Goal: Task Accomplishment & Management: Complete application form

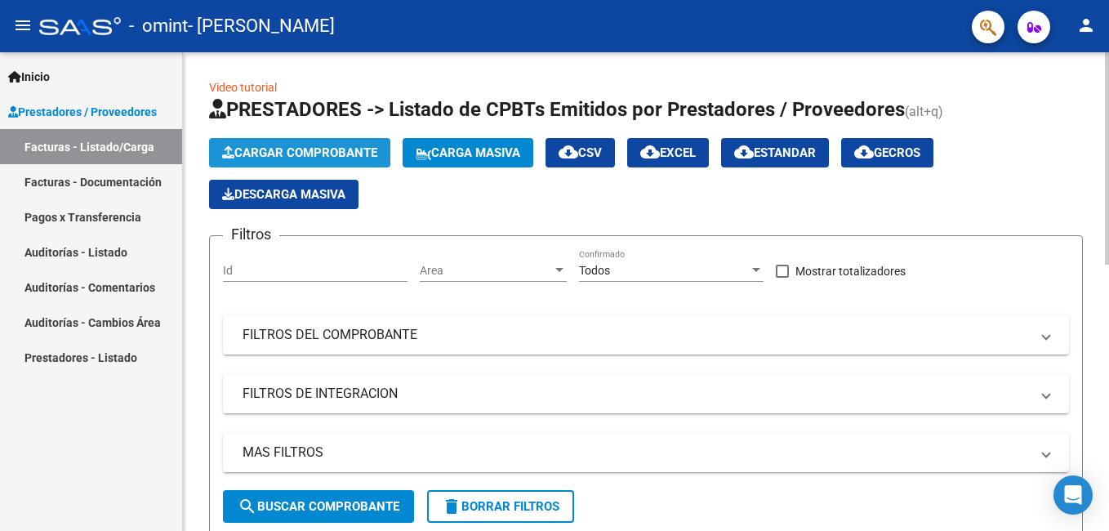
click at [341, 154] on span "Cargar Comprobante" at bounding box center [299, 152] width 155 height 15
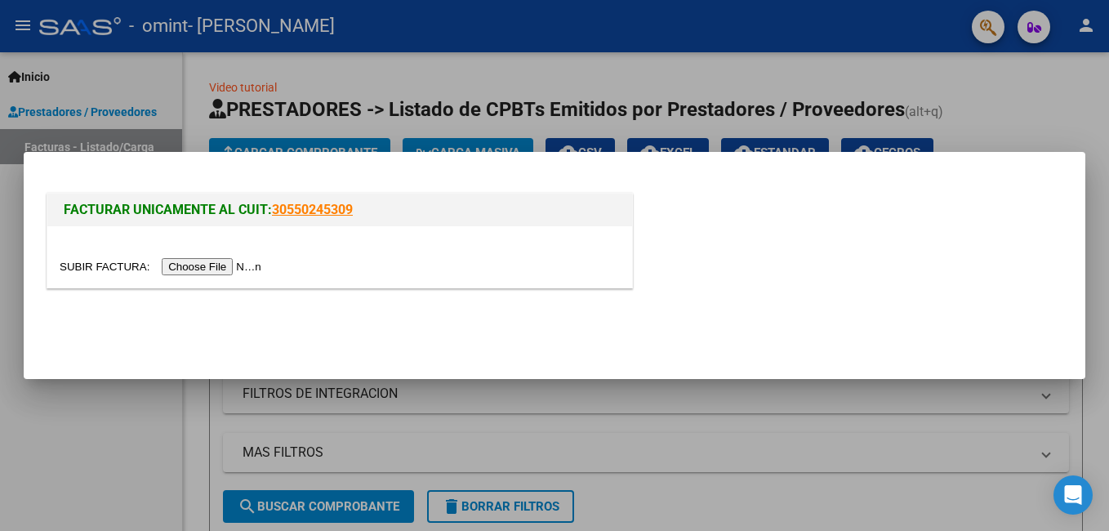
click at [220, 262] on input "file" at bounding box center [163, 266] width 207 height 17
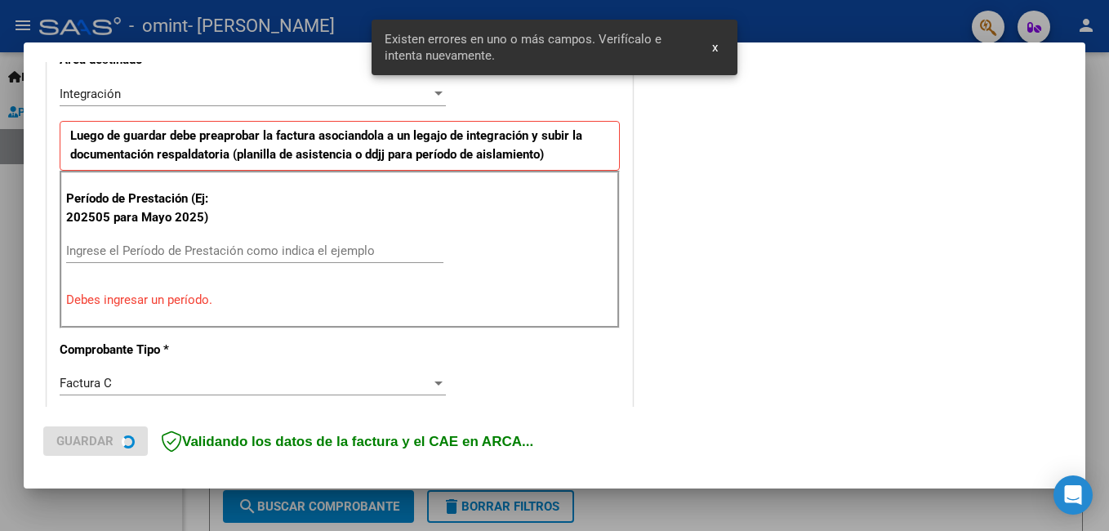
scroll to position [397, 0]
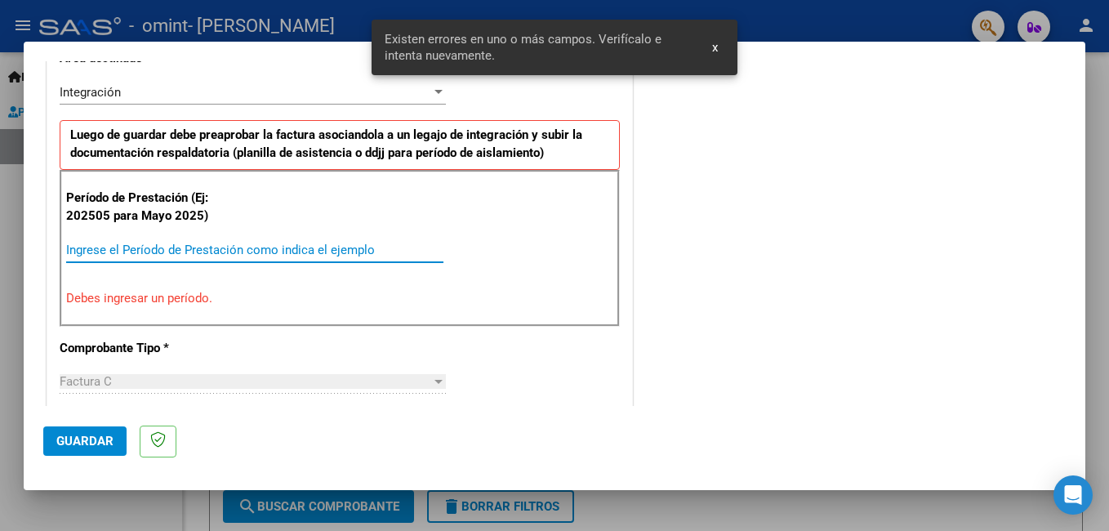
click at [149, 250] on input "Ingrese el Período de Prestación como indica el ejemplo" at bounding box center [254, 250] width 377 height 15
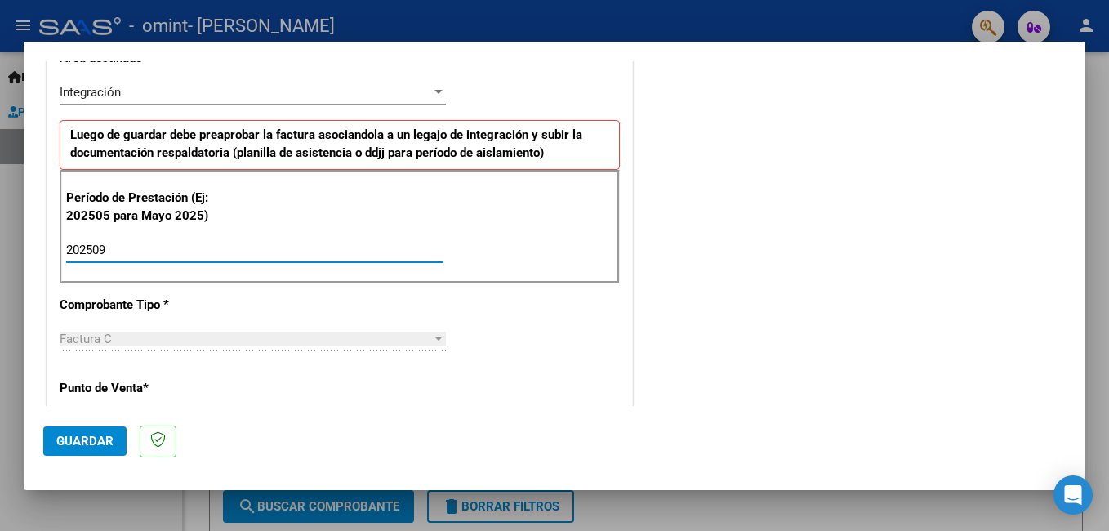
type input "202509"
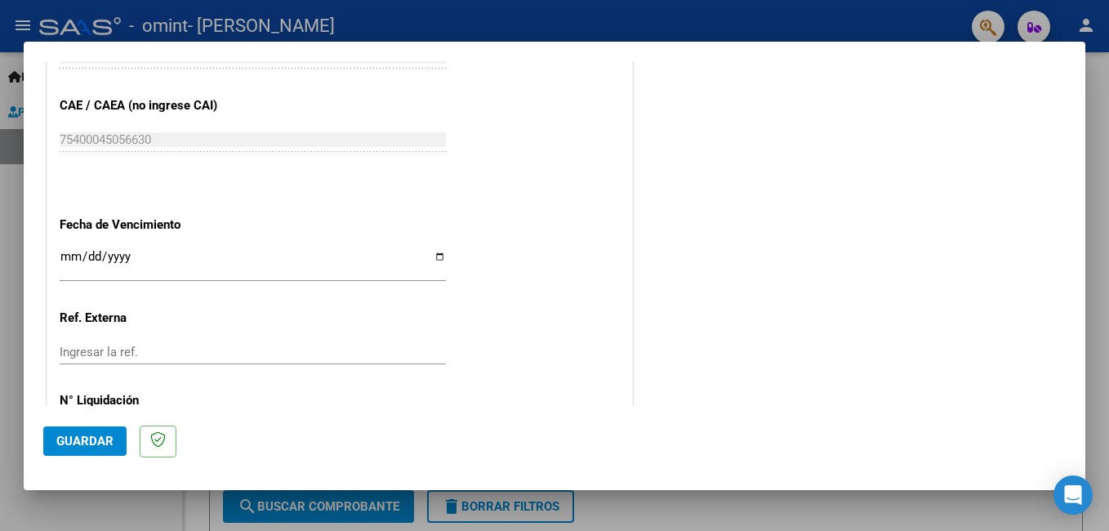
scroll to position [1035, 0]
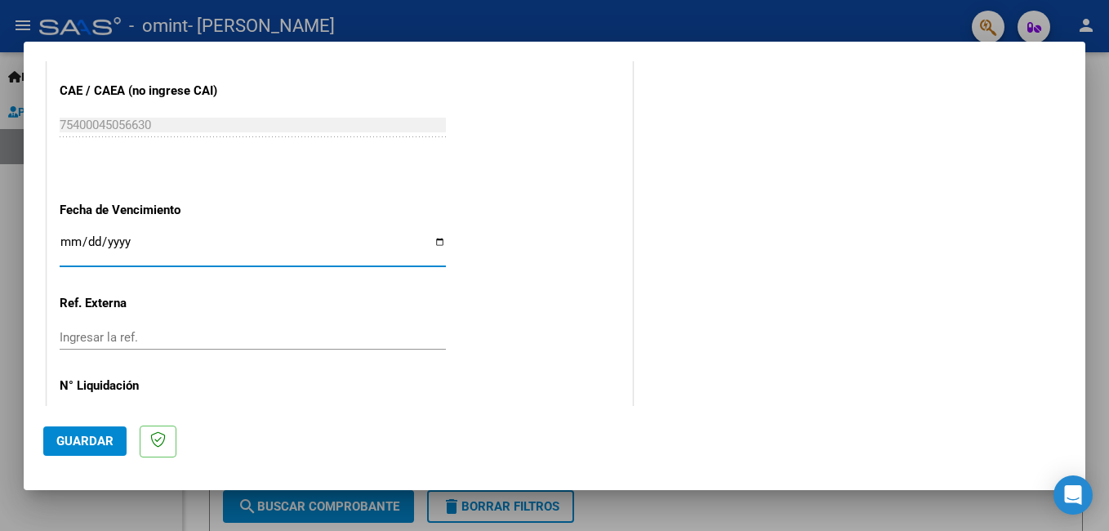
click at [72, 243] on input "Ingresar la fecha" at bounding box center [253, 248] width 386 height 26
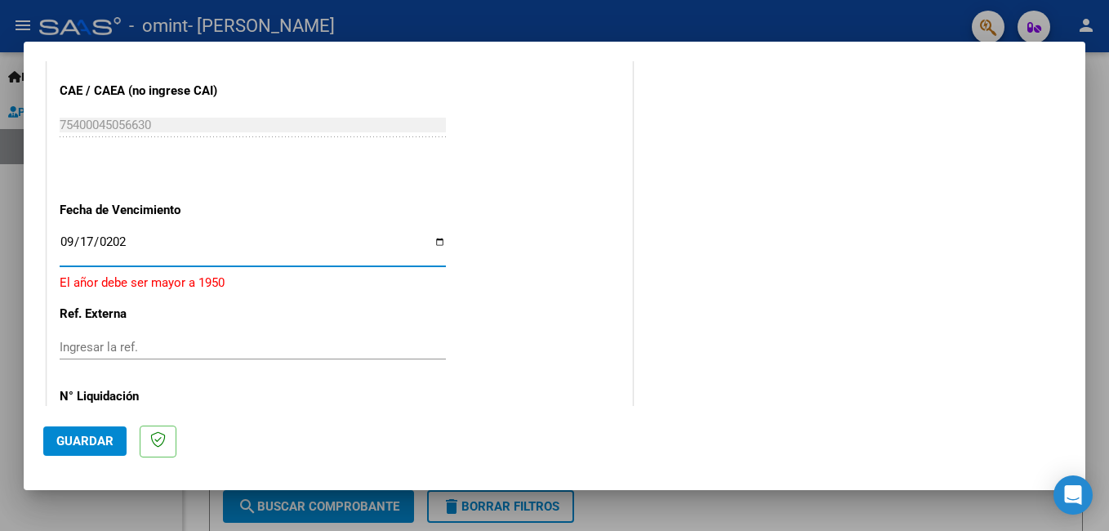
type input "[DATE]"
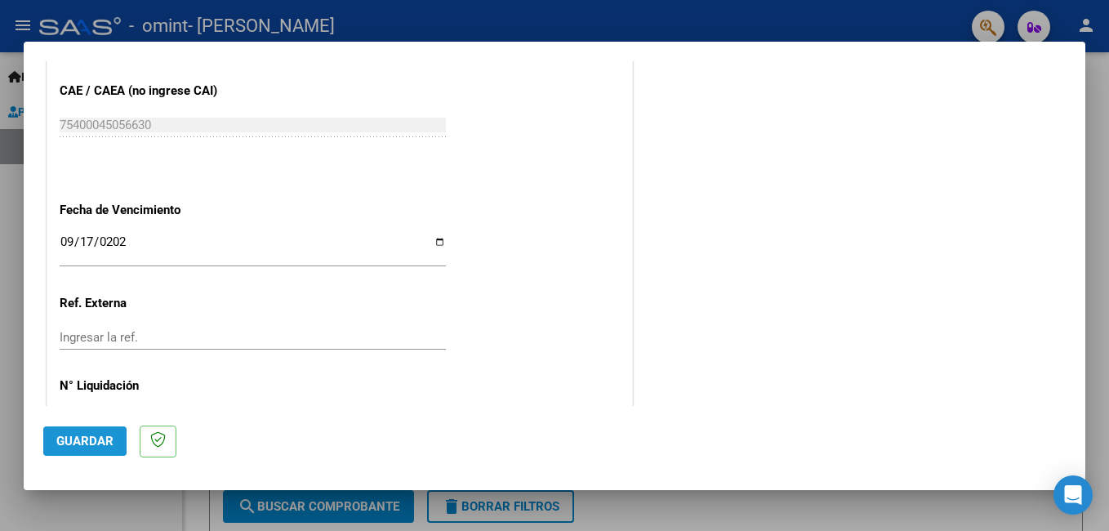
click at [94, 445] on span "Guardar" at bounding box center [84, 441] width 57 height 15
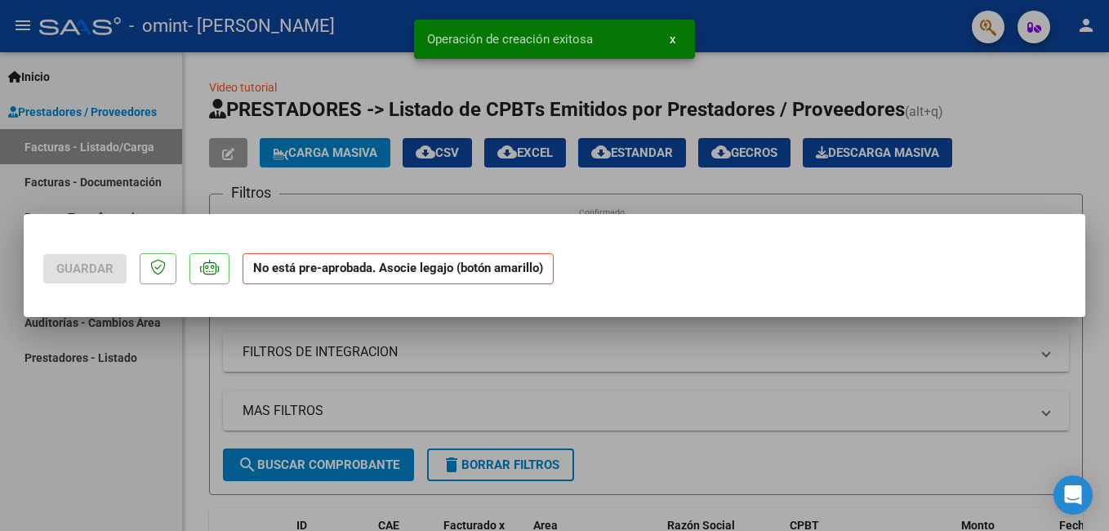
scroll to position [0, 0]
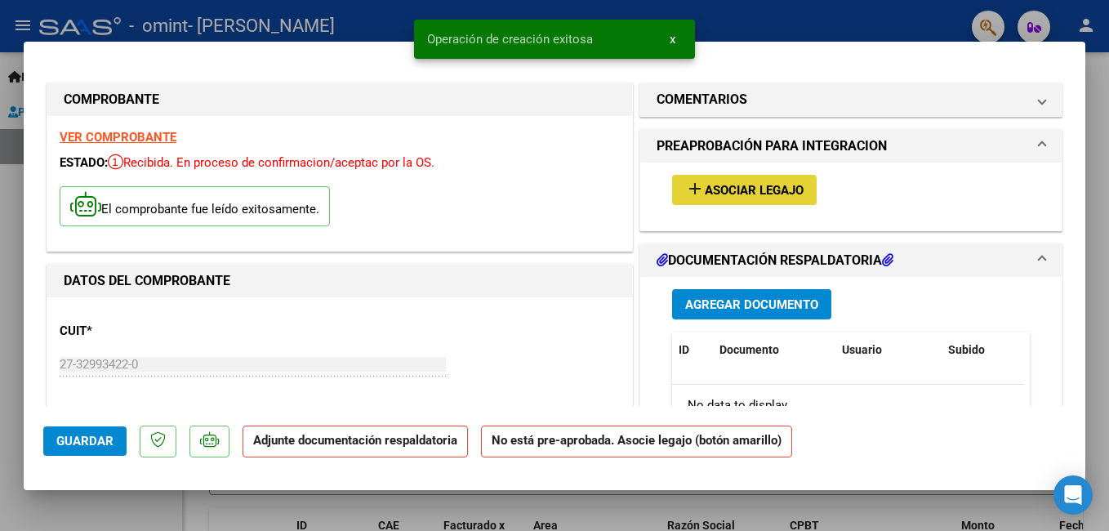
click at [735, 194] on span "Asociar Legajo" at bounding box center [754, 190] width 99 height 15
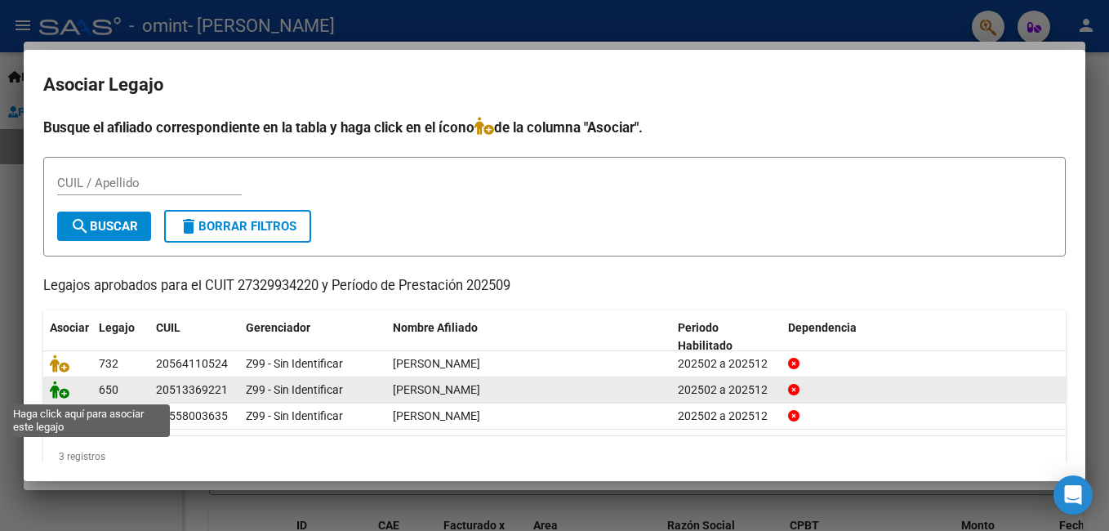
click at [64, 393] on icon at bounding box center [60, 390] width 20 height 18
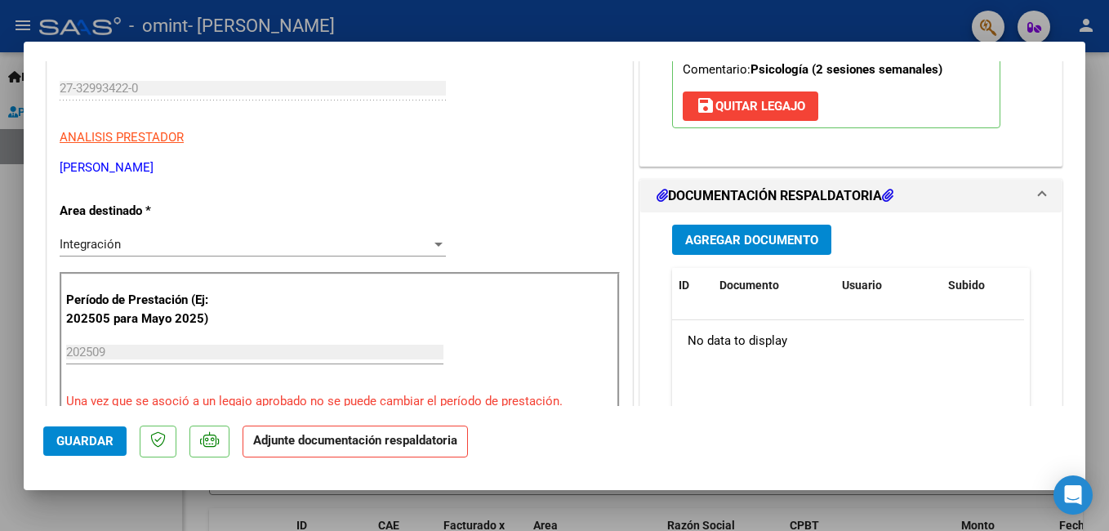
scroll to position [280, 0]
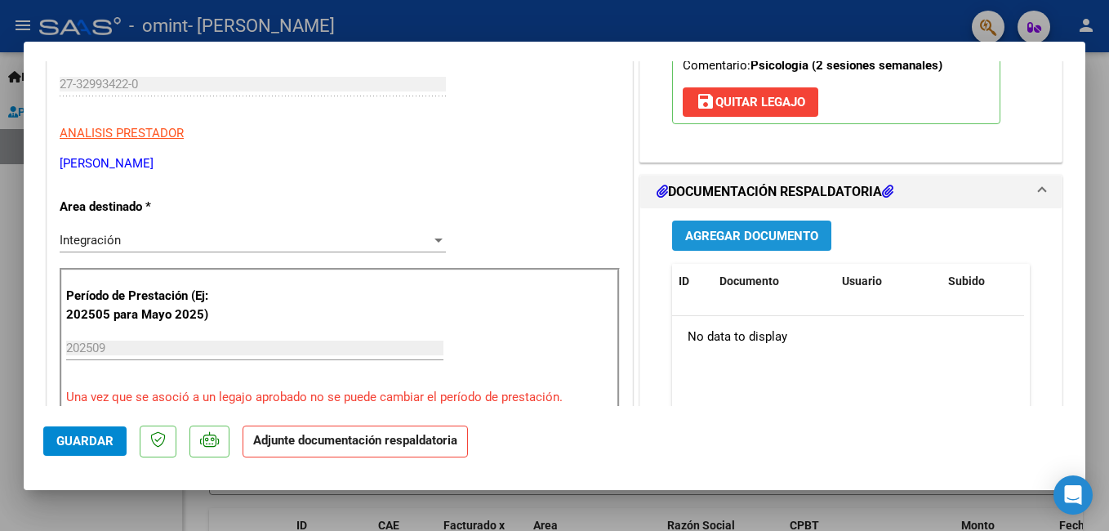
click at [709, 250] on button "Agregar Documento" at bounding box center [751, 235] width 159 height 30
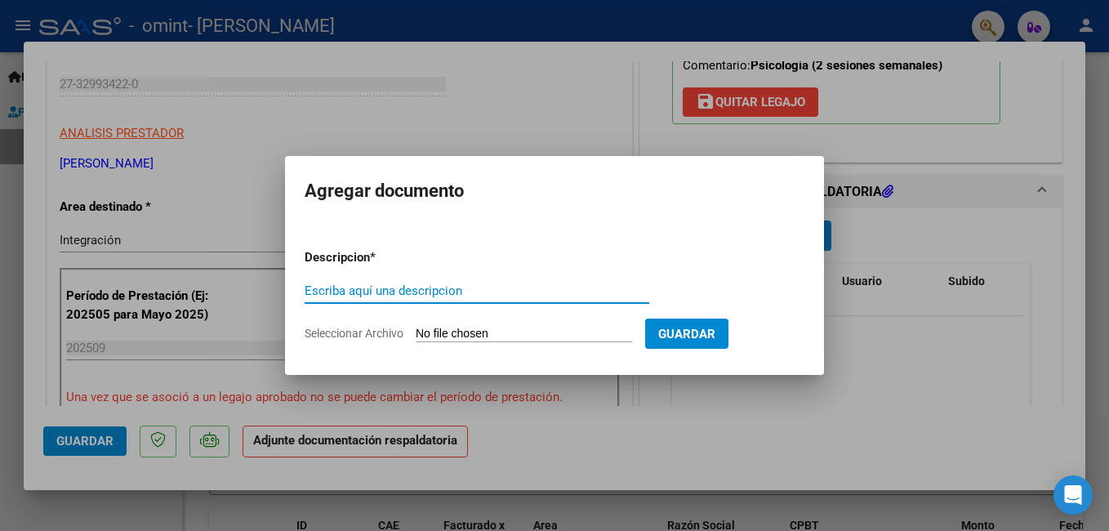
click at [479, 338] on input "Seleccionar Archivo" at bounding box center [524, 335] width 216 height 16
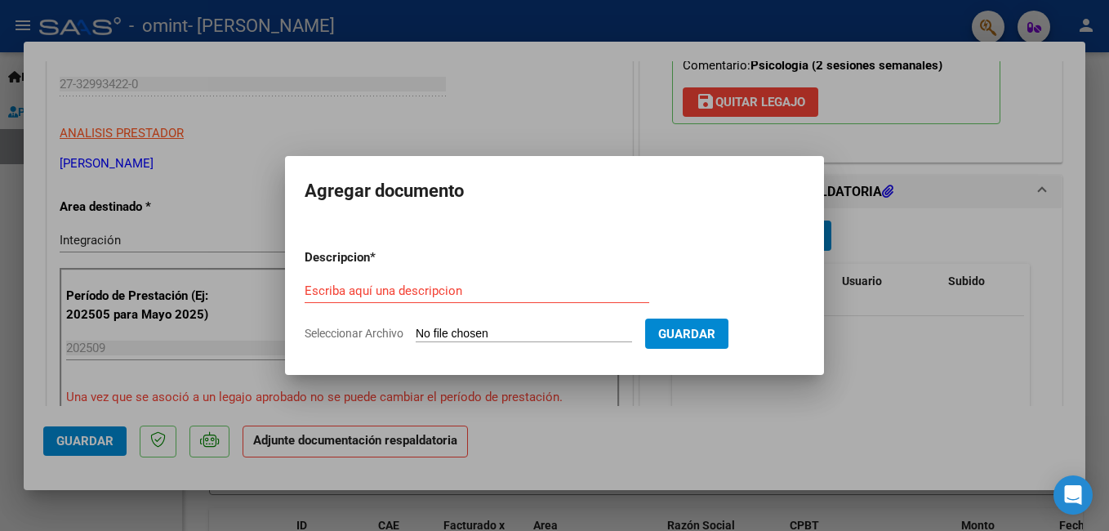
type input "C:\fakepath\planilla de asistencia [PERSON_NAME].pdf"
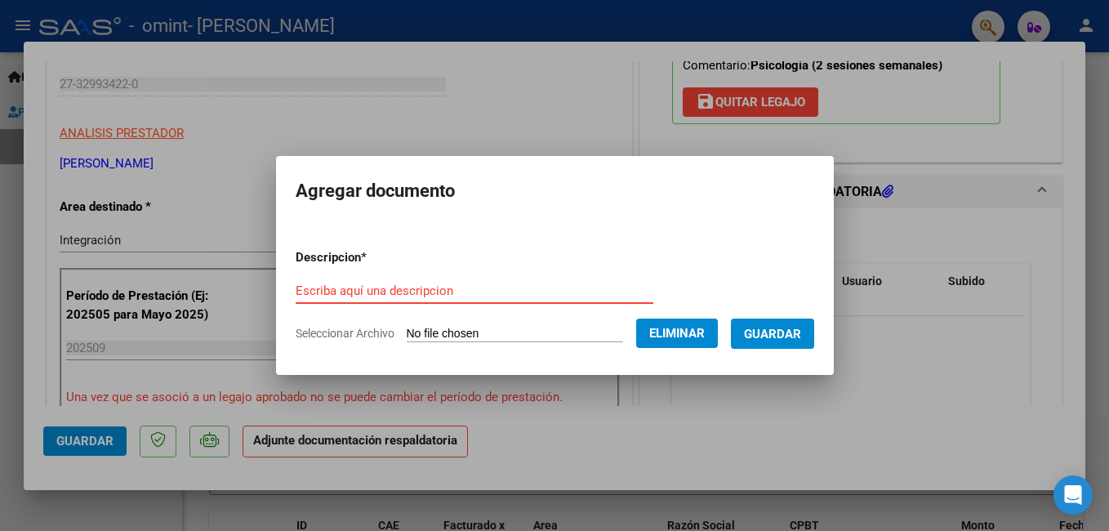
click at [299, 291] on input "Escriba aquí una descripcion" at bounding box center [475, 290] width 358 height 15
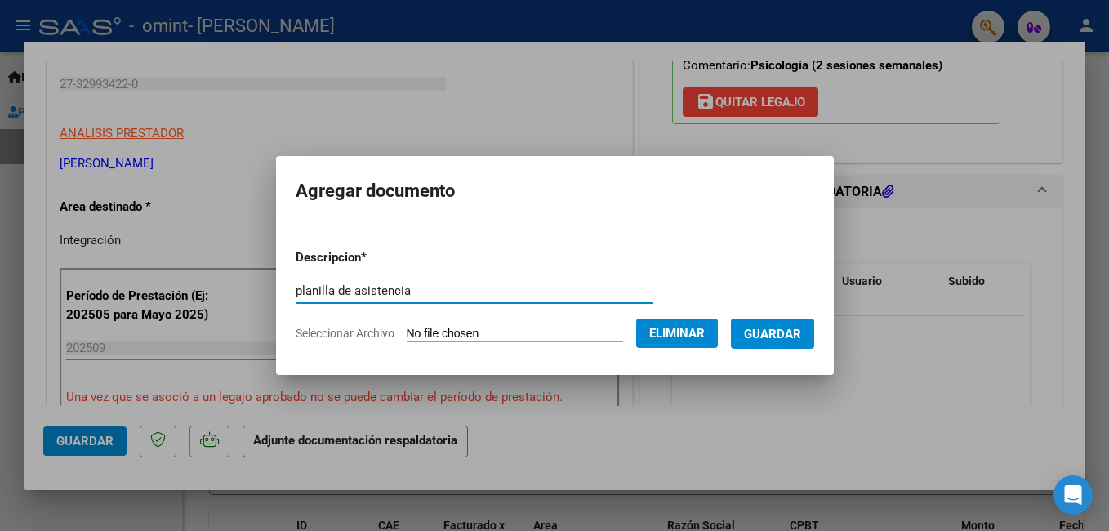
type input "planilla de asistencia"
click at [794, 336] on span "Guardar" at bounding box center [772, 334] width 57 height 15
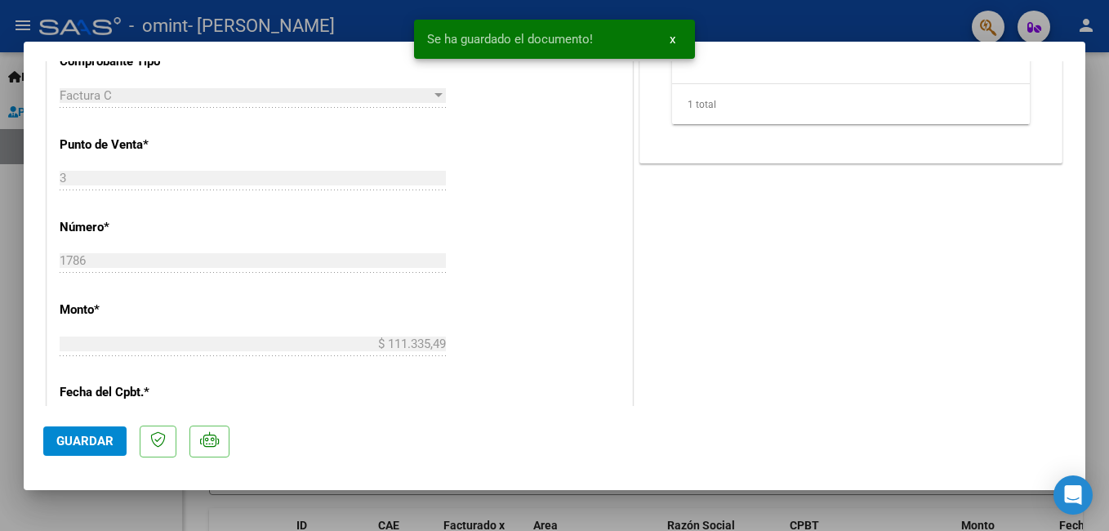
scroll to position [670, 0]
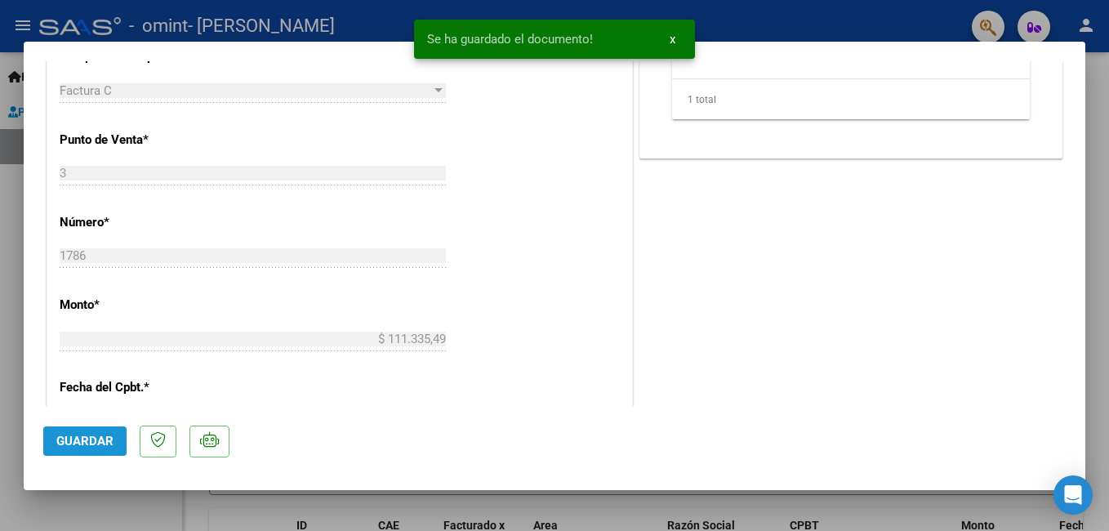
click at [82, 436] on span "Guardar" at bounding box center [84, 441] width 57 height 15
click at [670, 36] on span "x" at bounding box center [673, 39] width 6 height 15
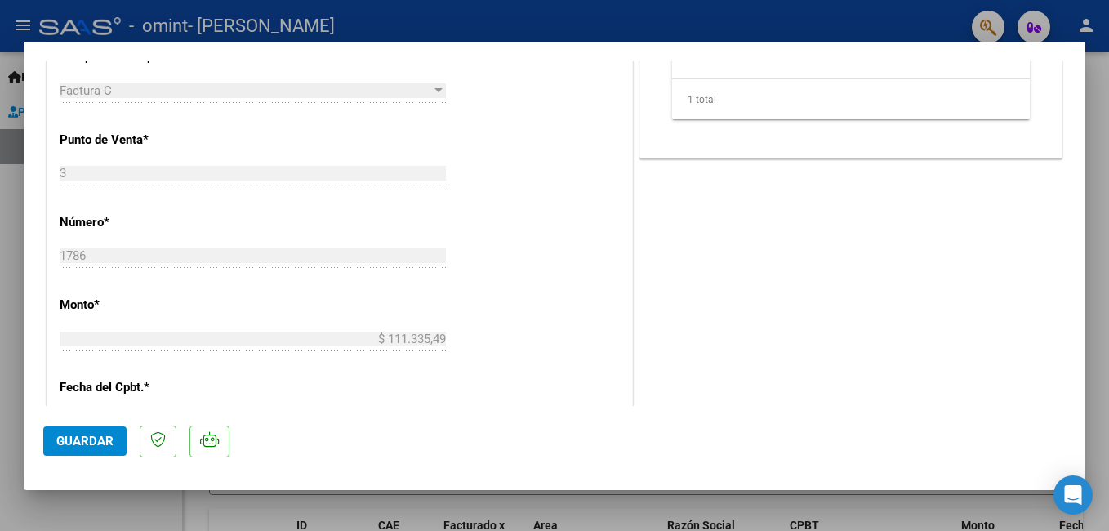
type input "$ 0,00"
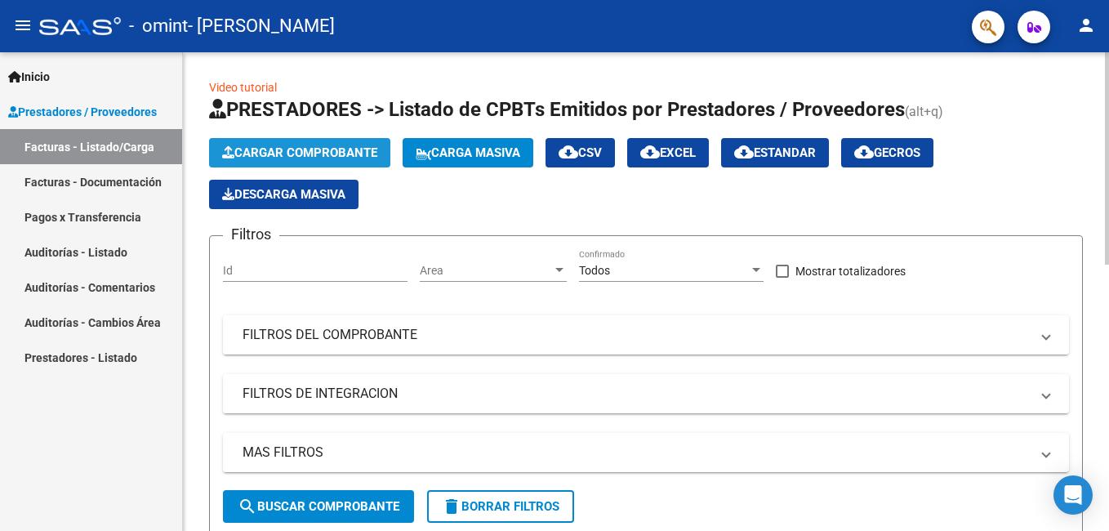
click at [304, 153] on span "Cargar Comprobante" at bounding box center [299, 152] width 155 height 15
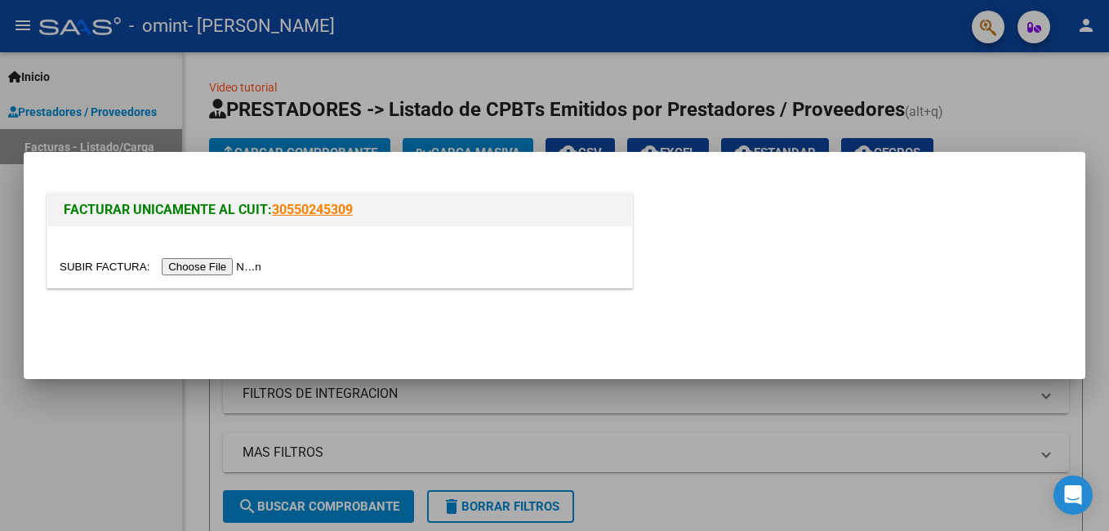
click at [217, 261] on input "file" at bounding box center [163, 266] width 207 height 17
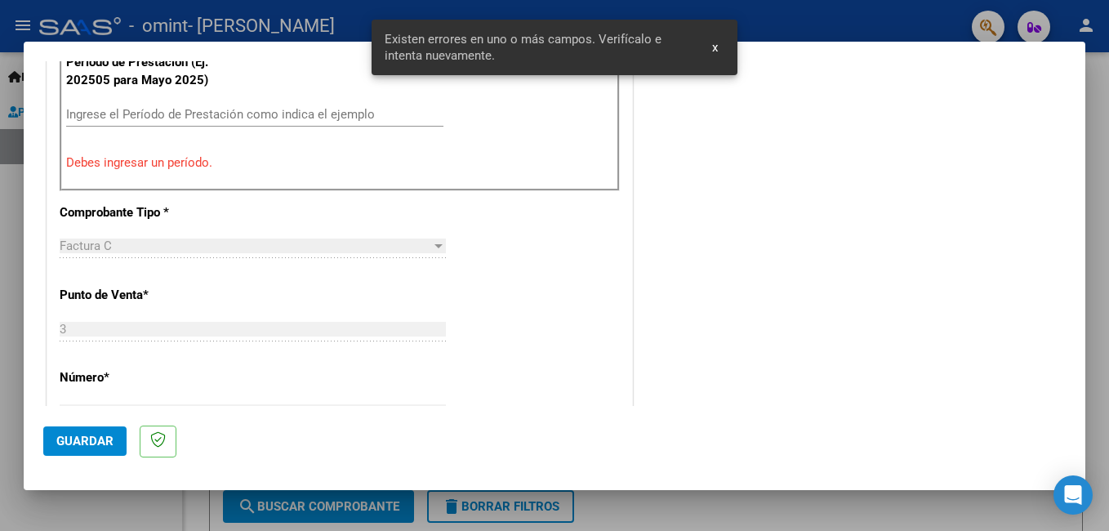
scroll to position [445, 0]
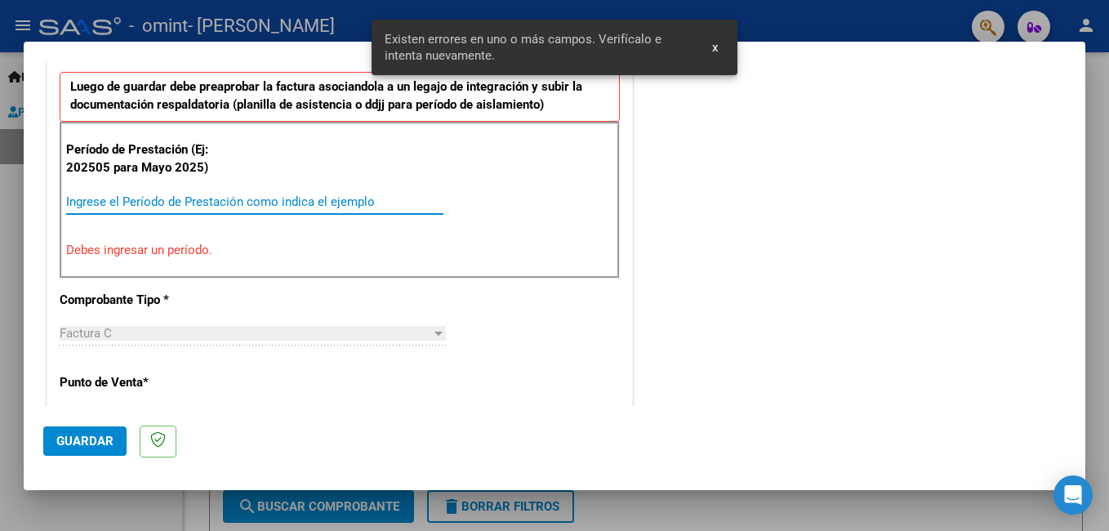
click at [238, 207] on input "Ingrese el Período de Prestación como indica el ejemplo" at bounding box center [254, 201] width 377 height 15
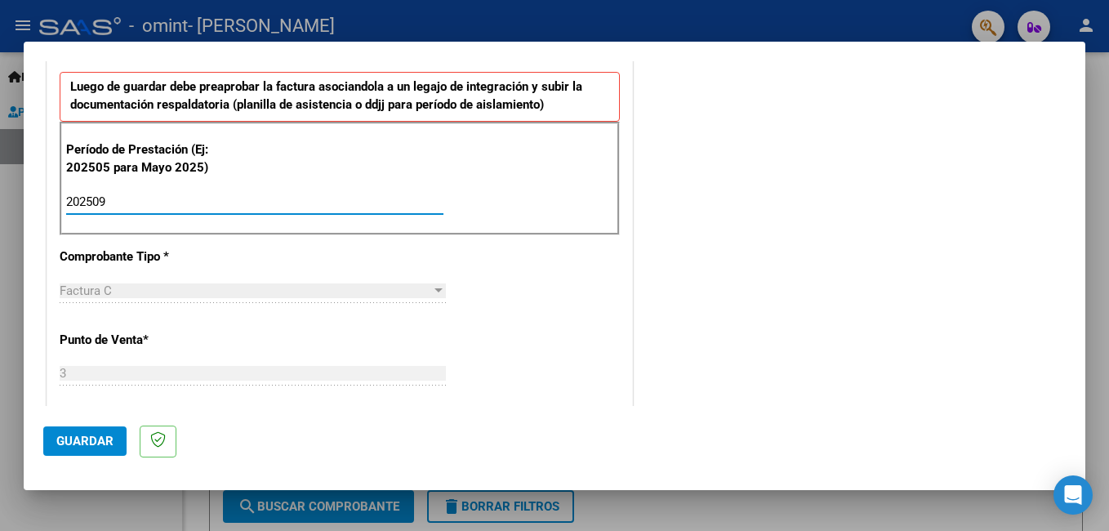
type input "202509"
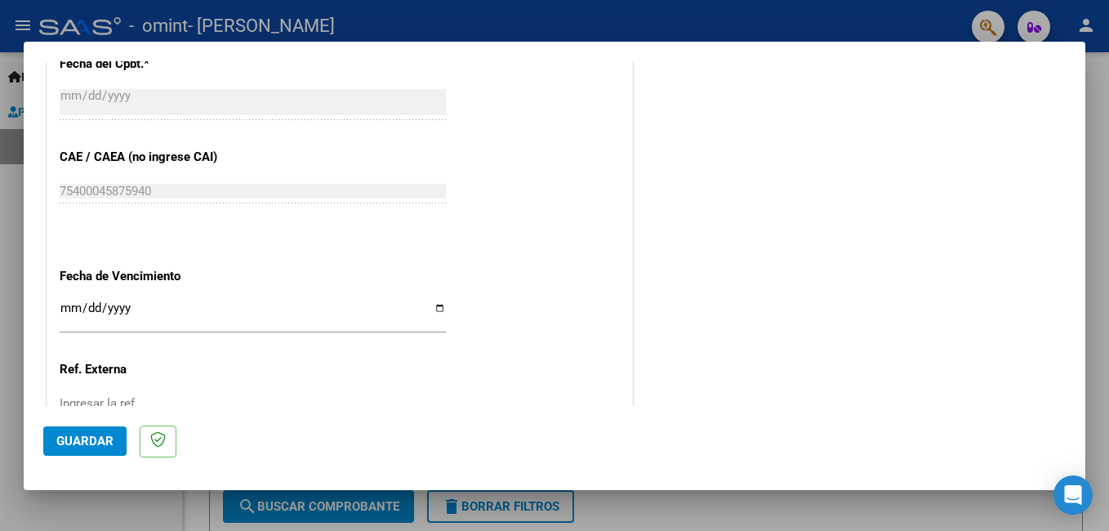
scroll to position [980, 0]
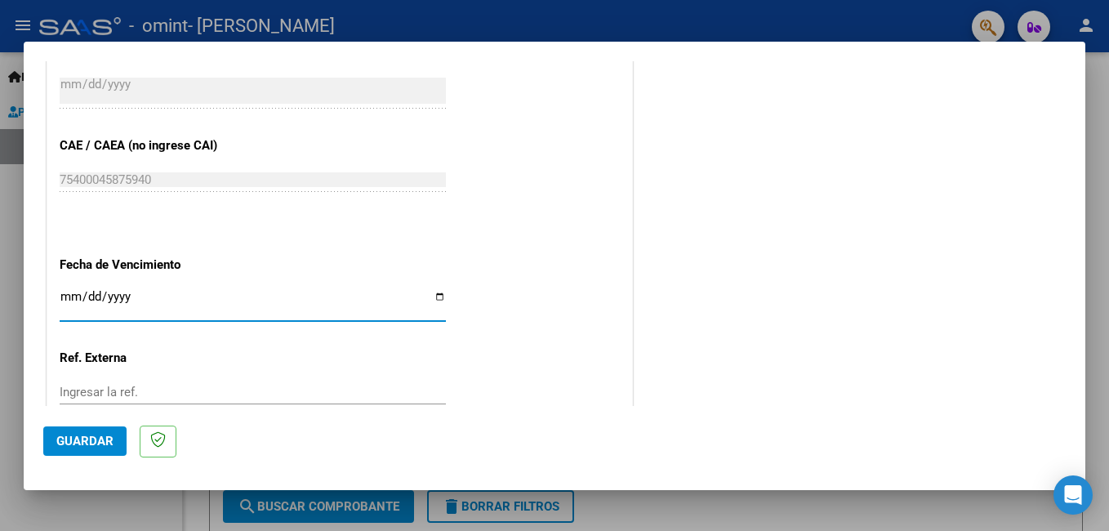
click at [67, 293] on input "Ingresar la fecha" at bounding box center [253, 303] width 386 height 26
type input "[DATE]"
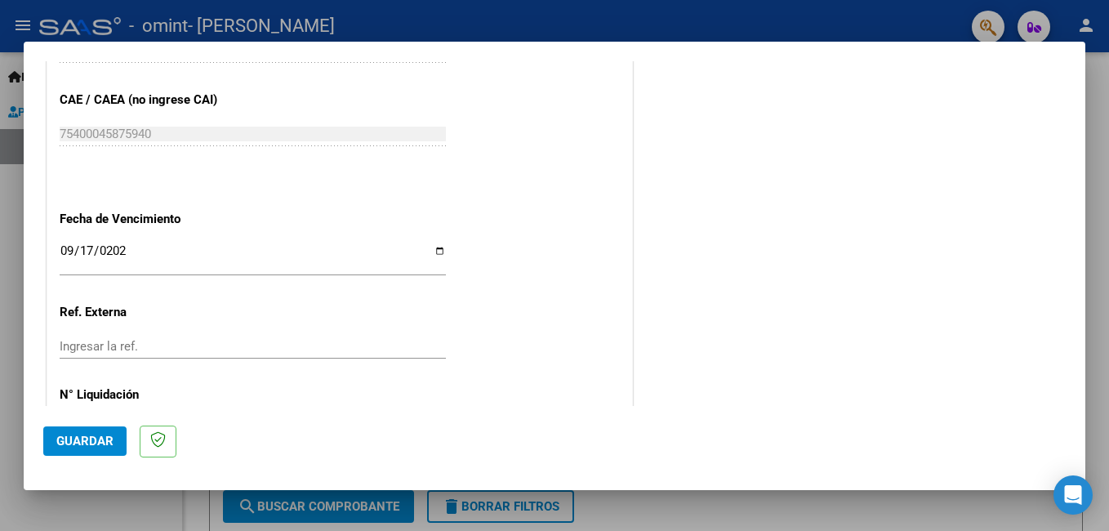
scroll to position [1092, 0]
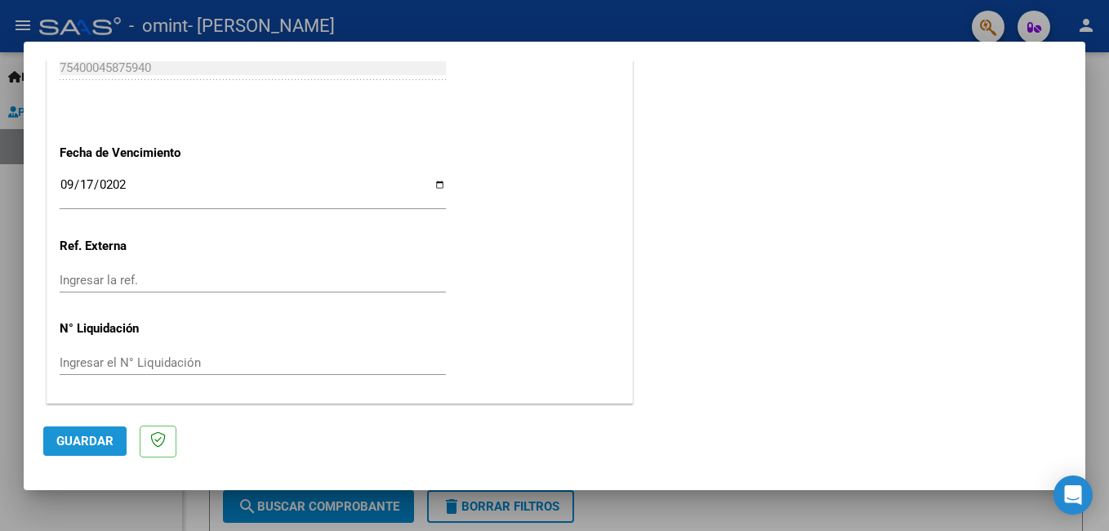
click at [64, 441] on span "Guardar" at bounding box center [84, 441] width 57 height 15
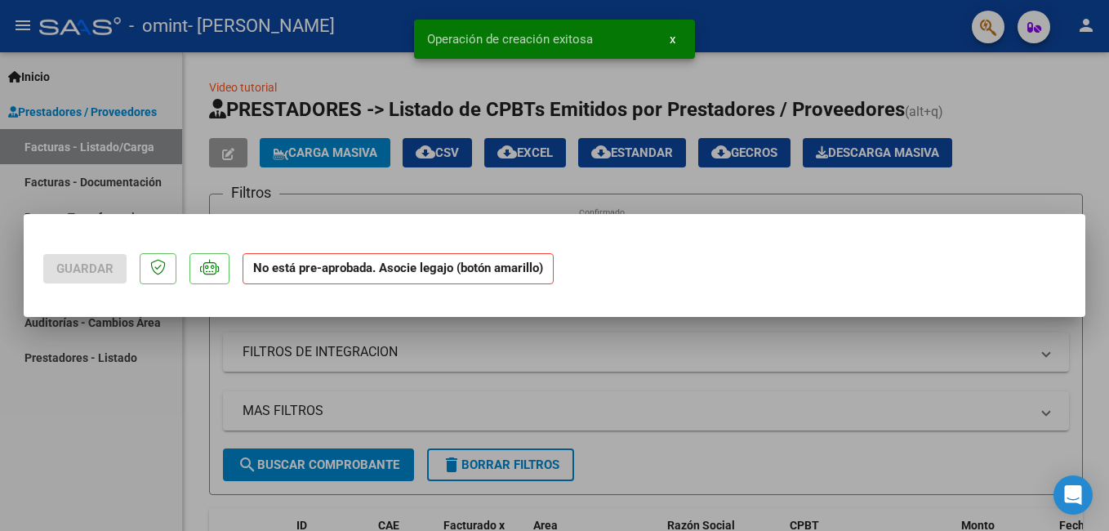
scroll to position [0, 0]
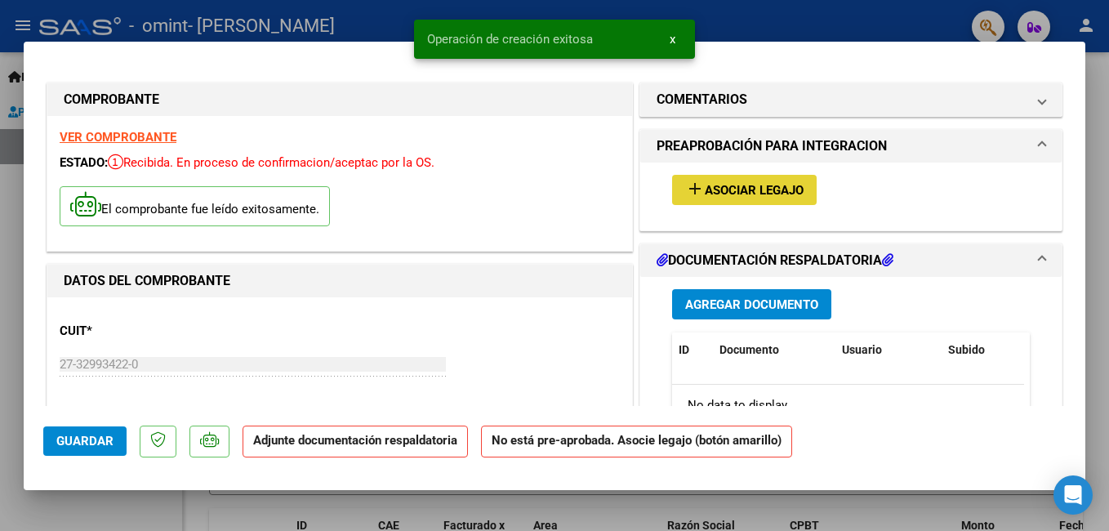
click at [742, 194] on span "Asociar Legajo" at bounding box center [754, 190] width 99 height 15
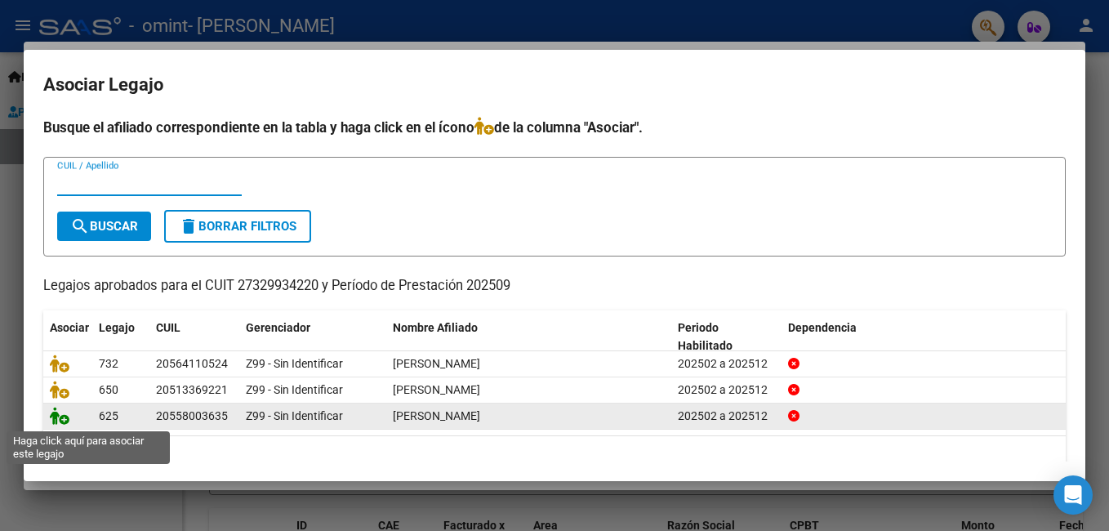
click at [61, 420] on icon at bounding box center [60, 416] width 20 height 18
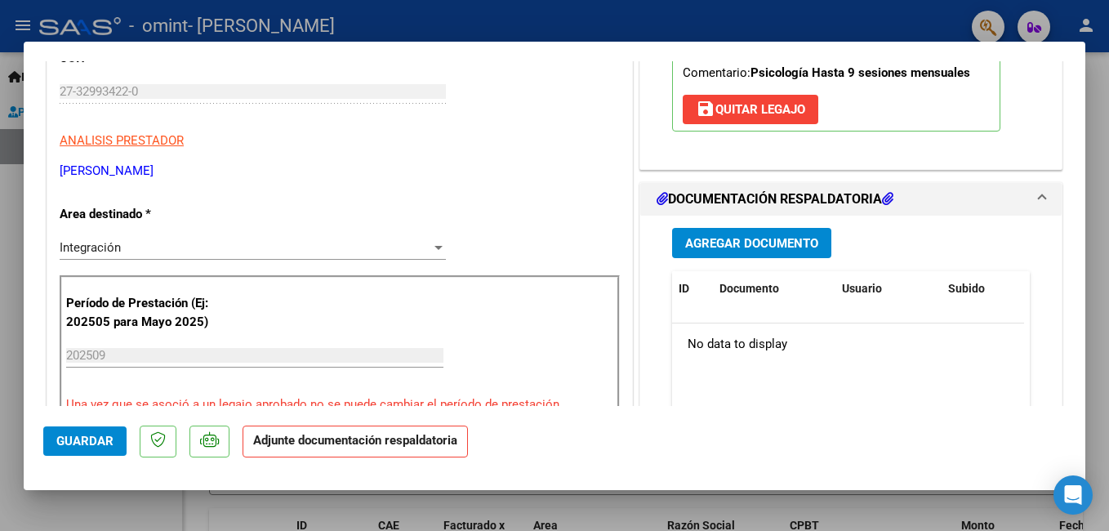
scroll to position [269, 0]
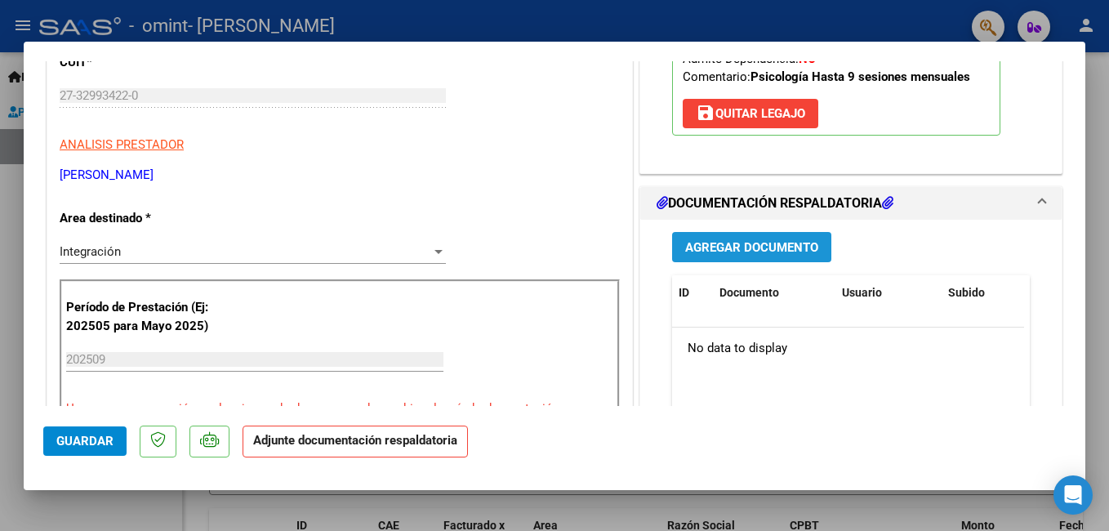
click at [773, 250] on span "Agregar Documento" at bounding box center [751, 247] width 133 height 15
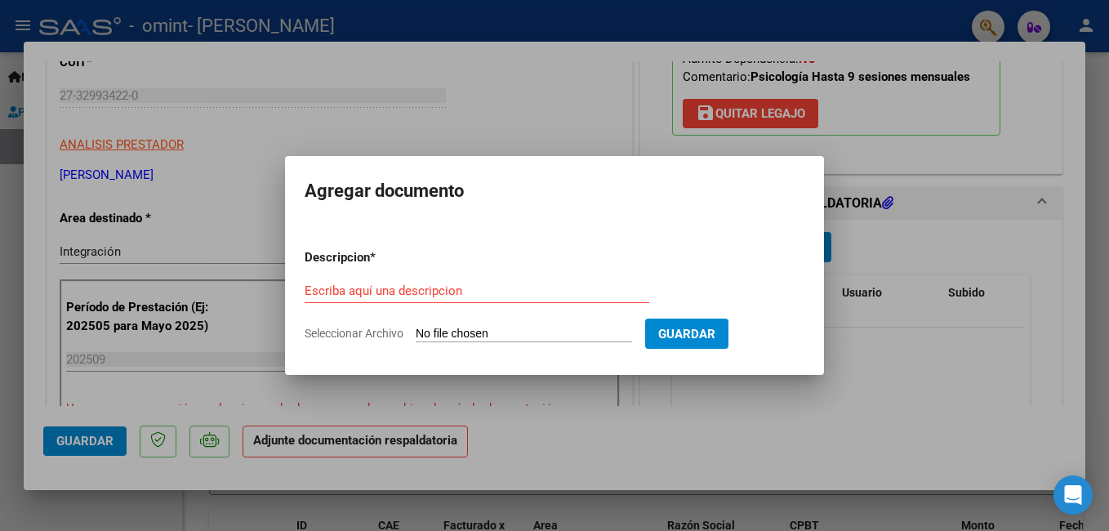
click at [437, 337] on input "Seleccionar Archivo" at bounding box center [524, 335] width 216 height 16
type input "C:\fakepath\planilla de asistencia [PERSON_NAME].pdf"
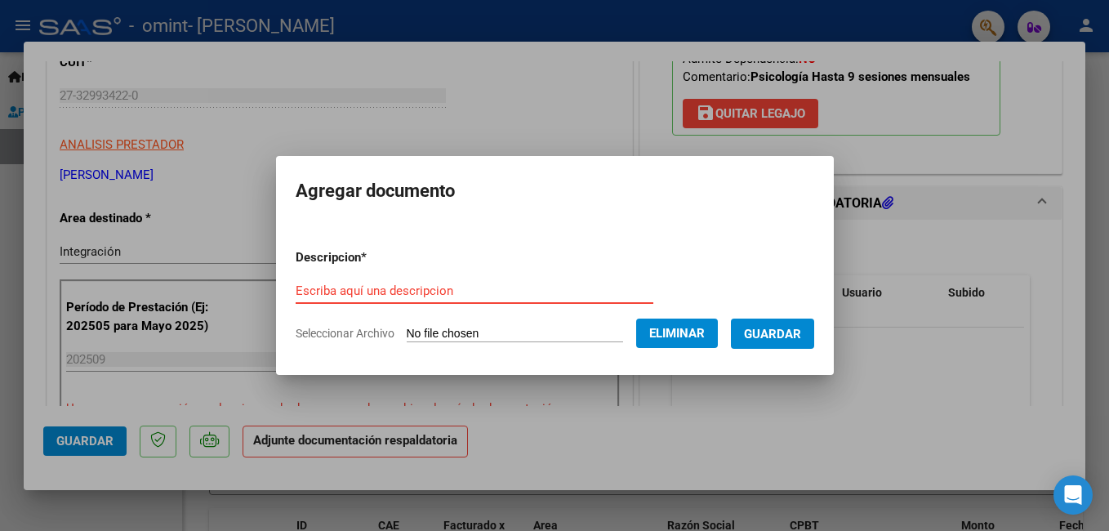
click at [341, 286] on input "Escriba aquí una descripcion" at bounding box center [475, 290] width 358 height 15
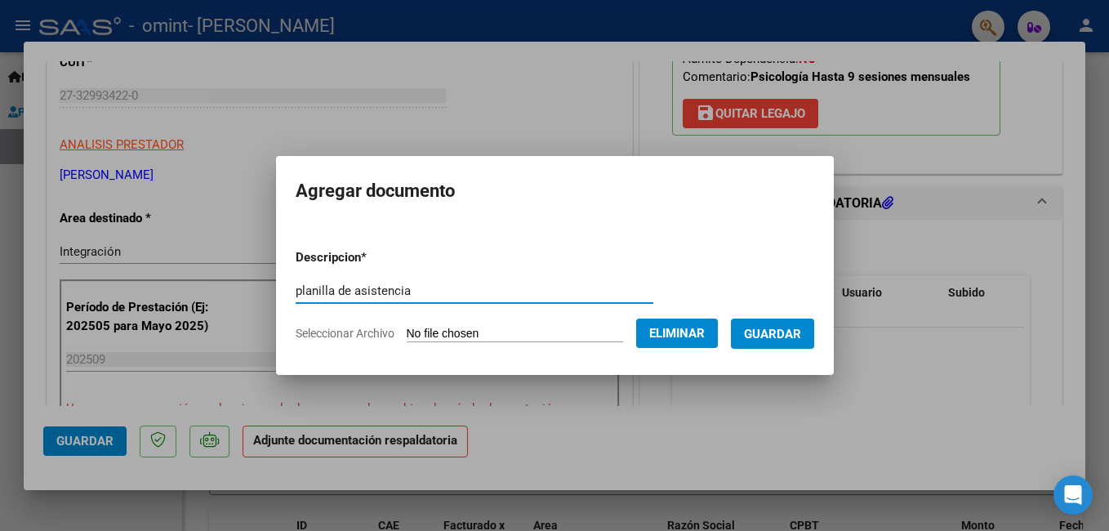
type input "planilla de asistencia"
click at [795, 335] on span "Guardar" at bounding box center [772, 334] width 57 height 15
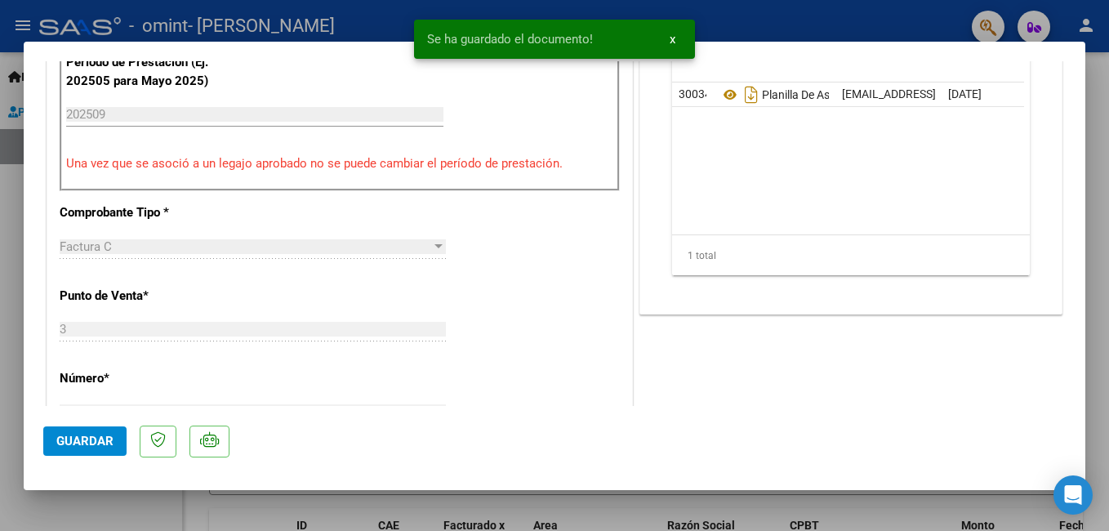
scroll to position [533, 0]
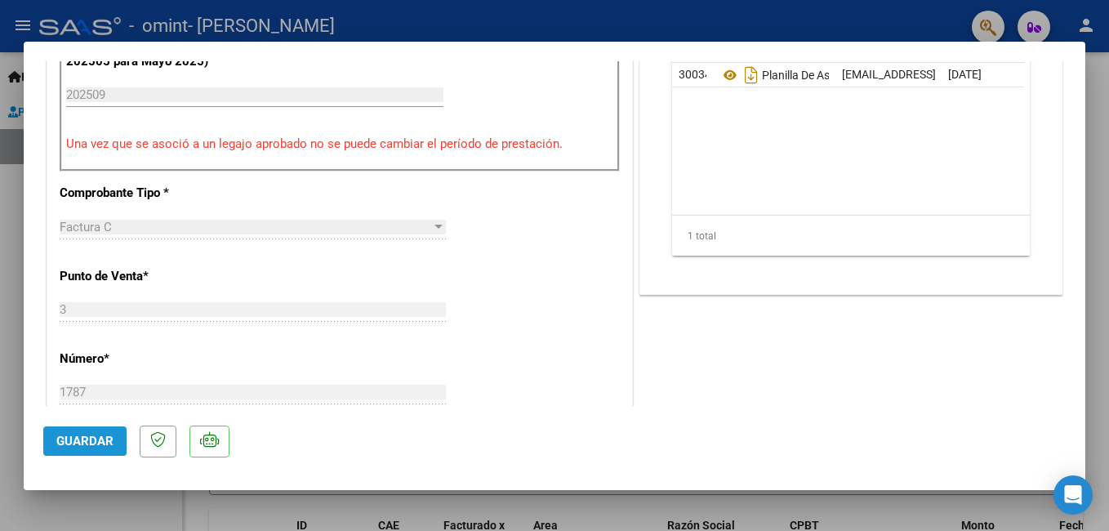
click at [73, 449] on button "Guardar" at bounding box center [84, 440] width 83 height 29
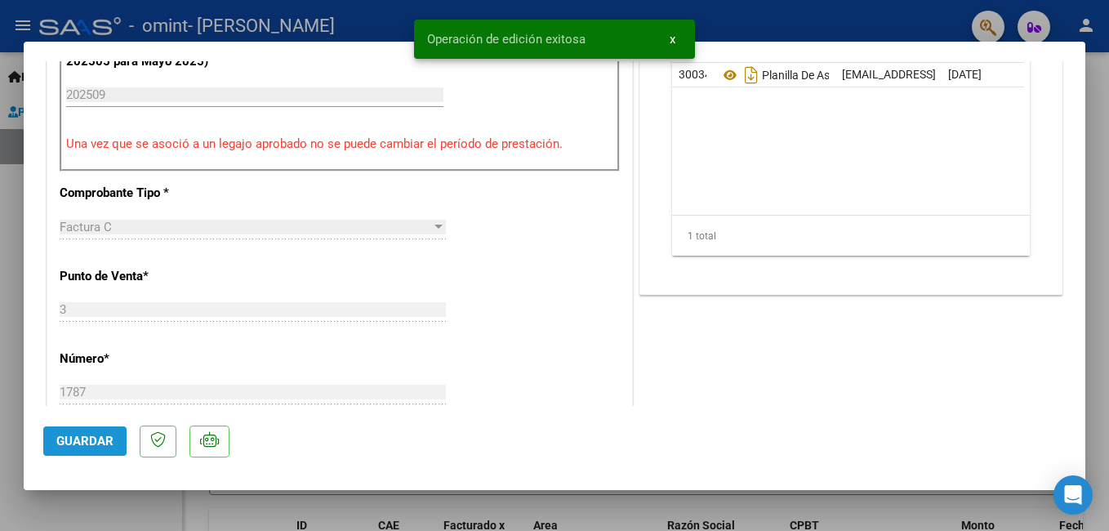
click at [73, 449] on button "Guardar" at bounding box center [84, 440] width 83 height 29
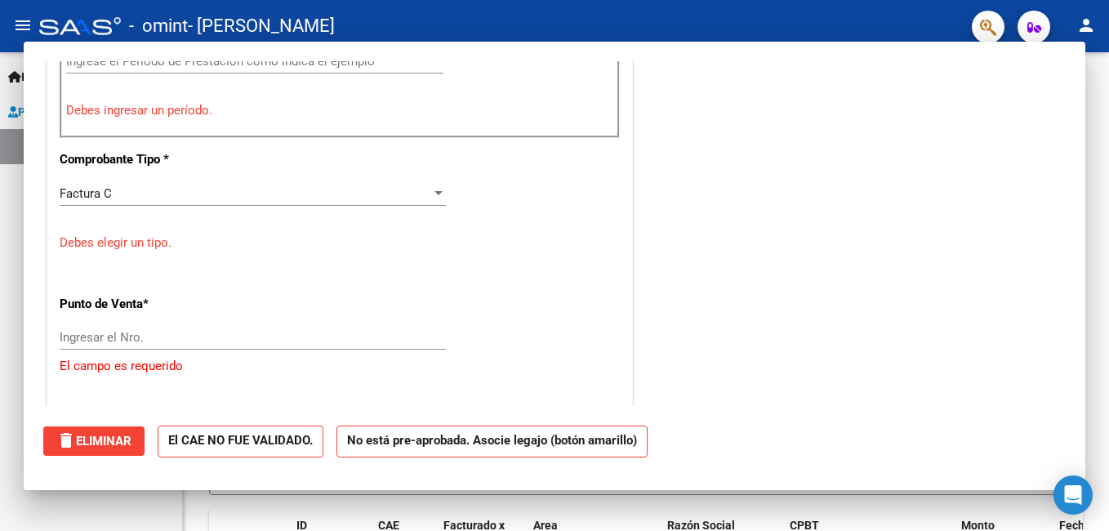
scroll to position [0, 0]
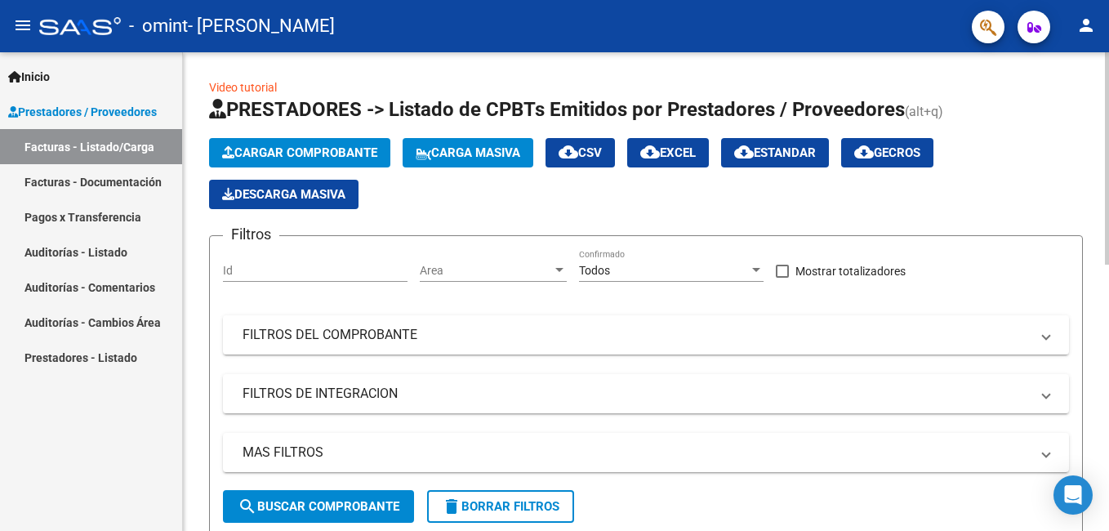
click at [293, 154] on span "Cargar Comprobante" at bounding box center [299, 152] width 155 height 15
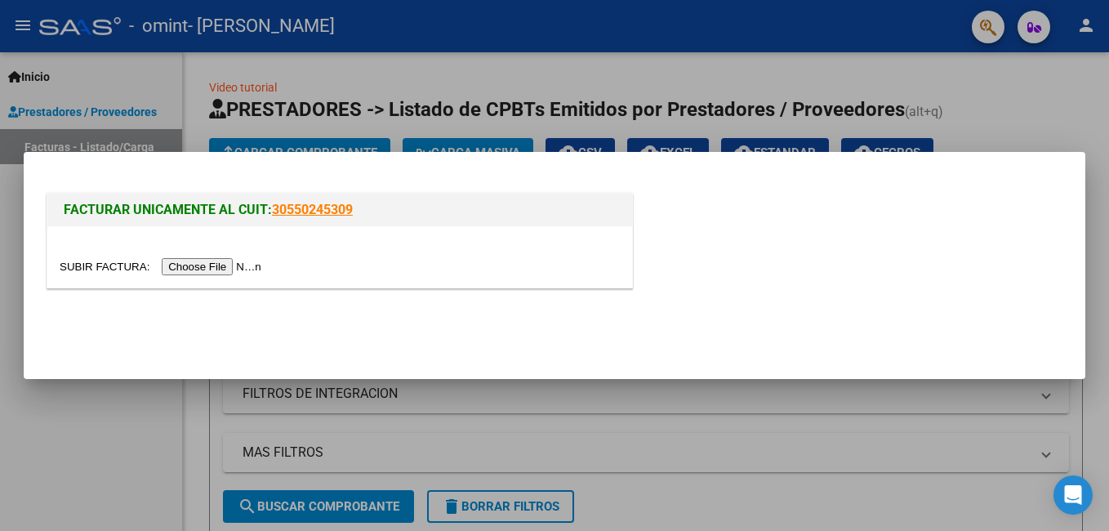
click at [199, 264] on input "file" at bounding box center [163, 266] width 207 height 17
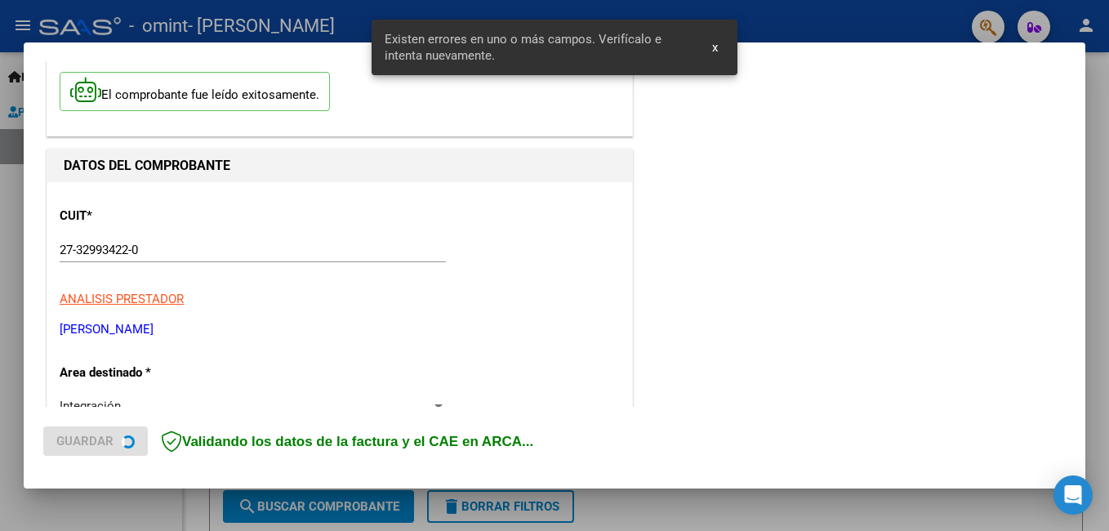
scroll to position [366, 0]
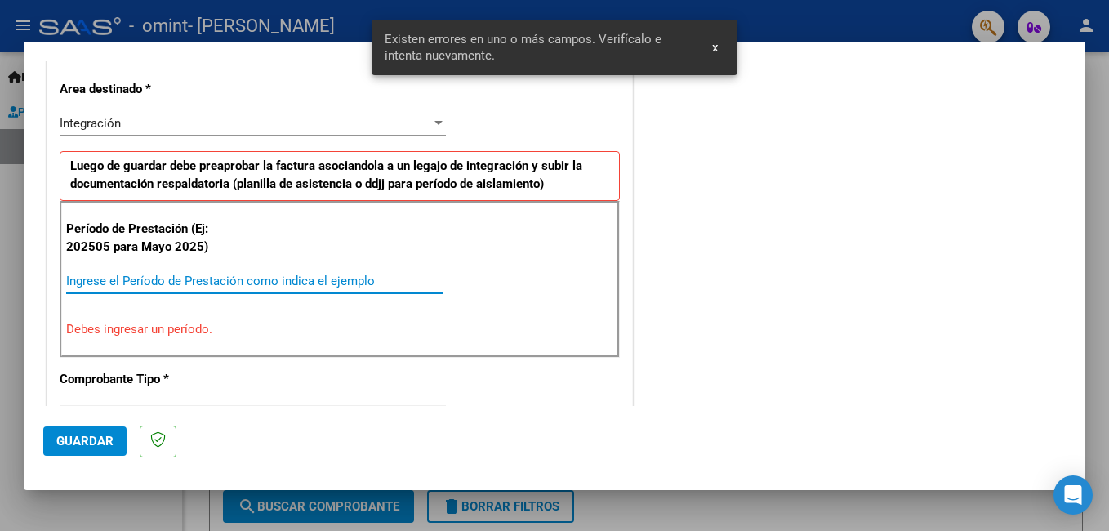
click at [356, 280] on input "Ingrese el Período de Prestación como indica el ejemplo" at bounding box center [254, 281] width 377 height 15
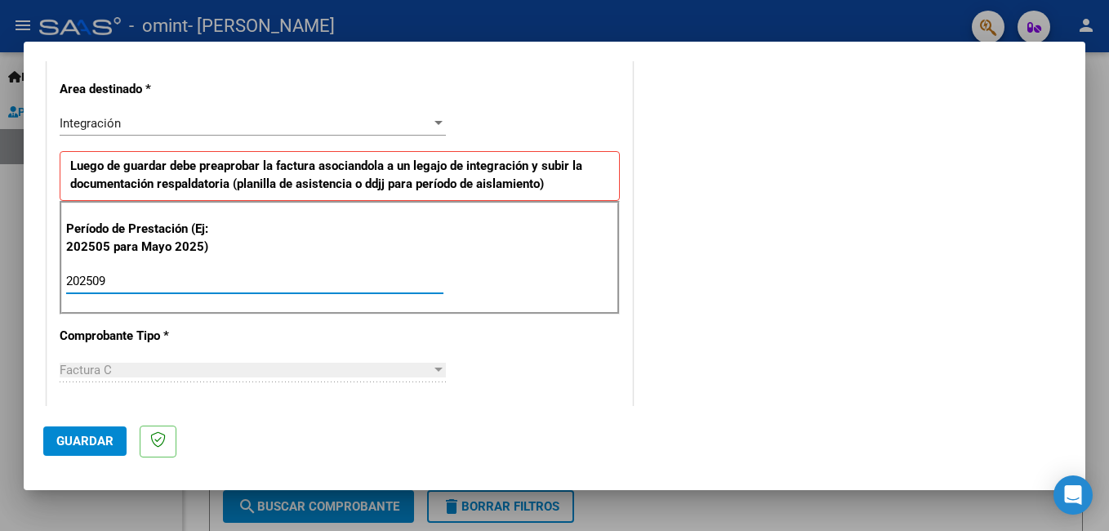
type input "202509"
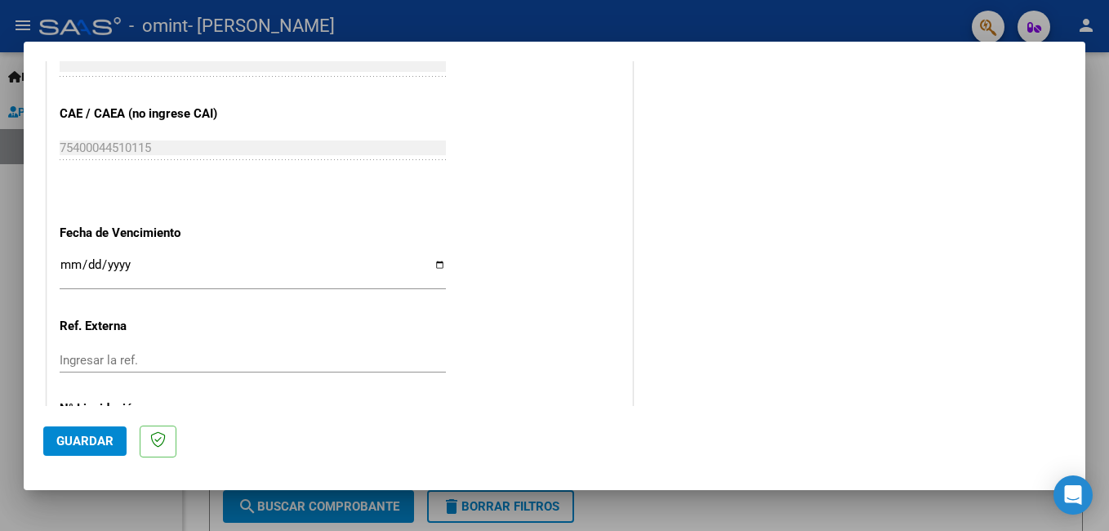
scroll to position [1019, 0]
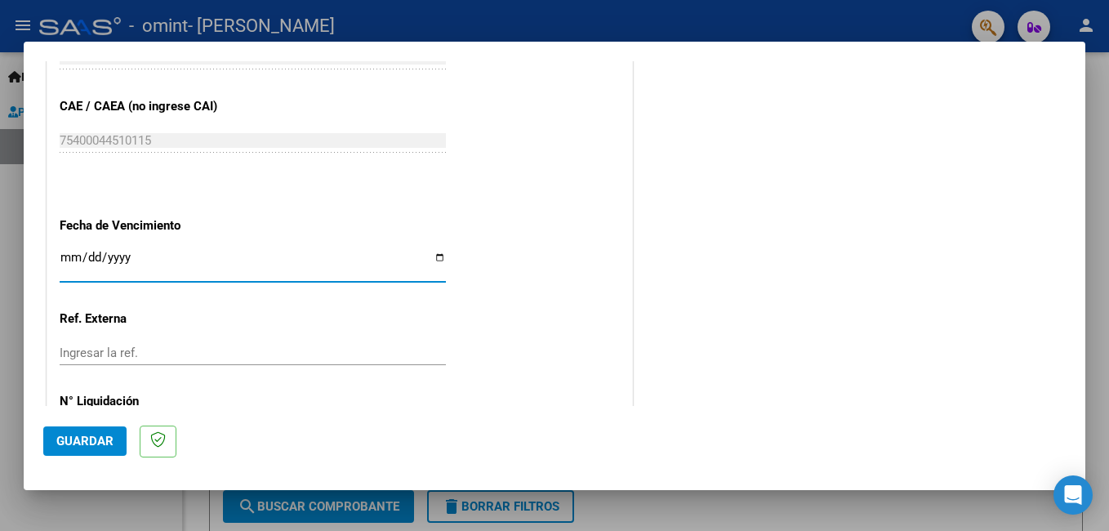
click at [73, 261] on input "Ingresar la fecha" at bounding box center [253, 264] width 386 height 26
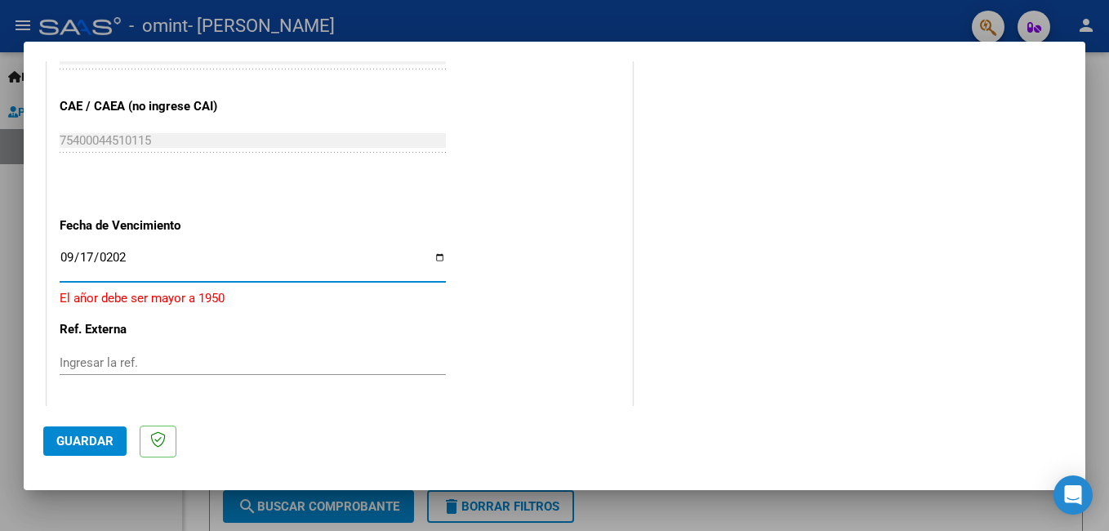
type input "[DATE]"
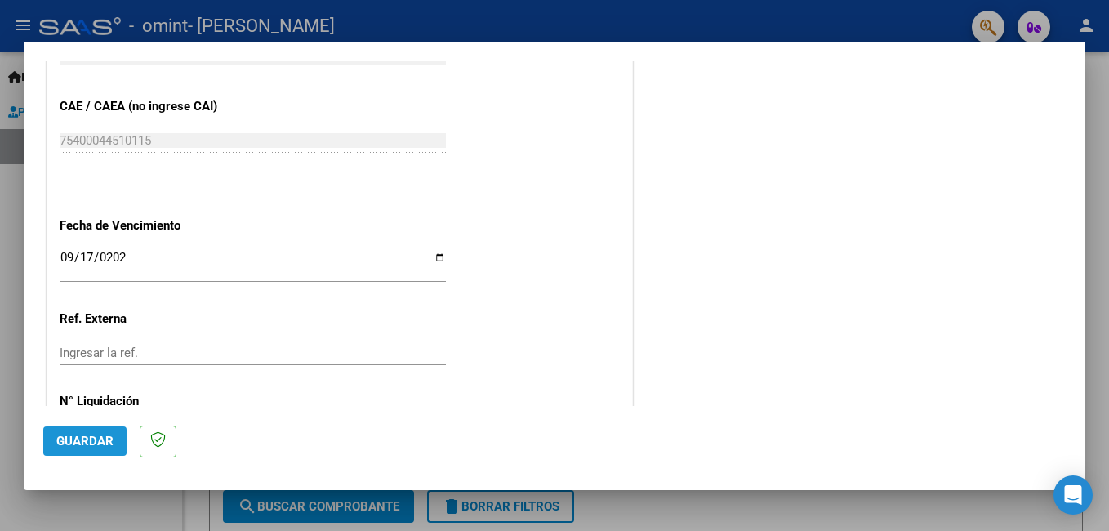
click at [69, 435] on span "Guardar" at bounding box center [84, 441] width 57 height 15
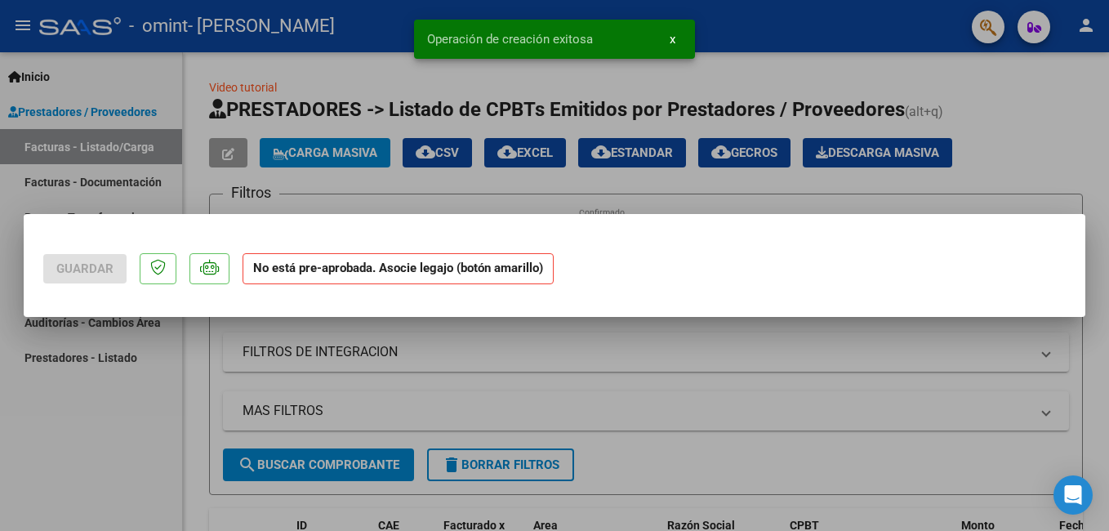
scroll to position [0, 0]
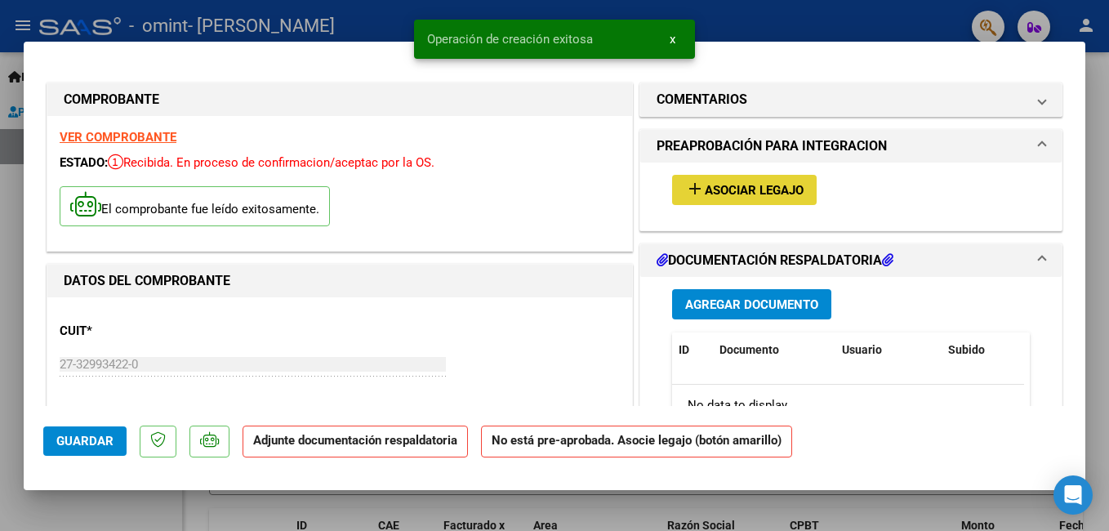
click at [765, 184] on span "Asociar Legajo" at bounding box center [754, 190] width 99 height 15
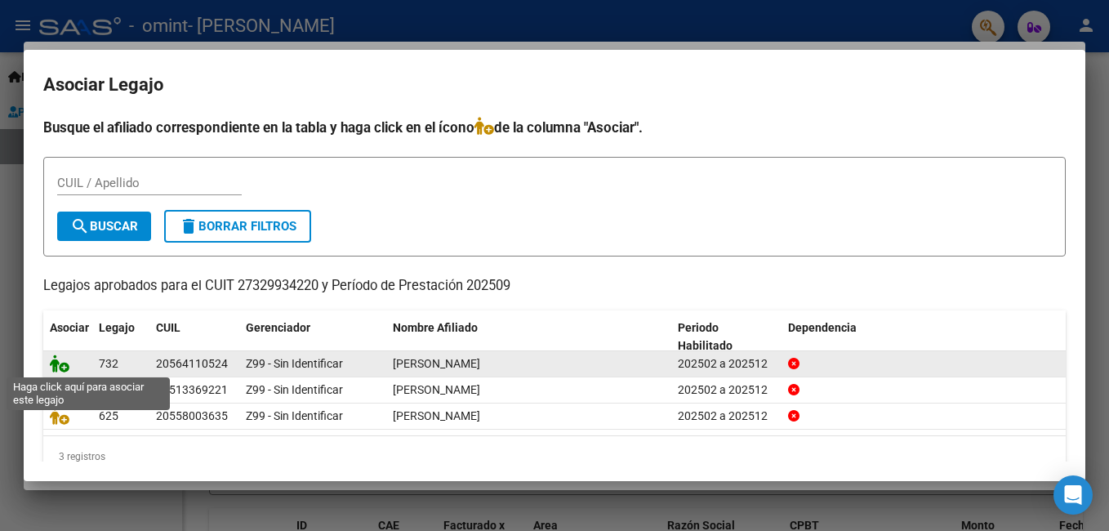
click at [66, 365] on icon at bounding box center [60, 363] width 20 height 18
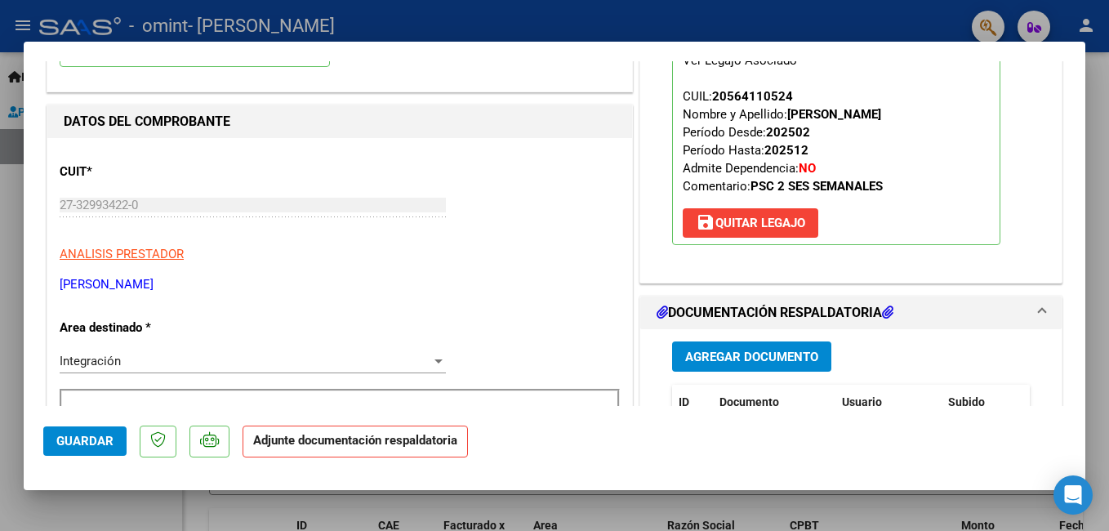
scroll to position [156, 0]
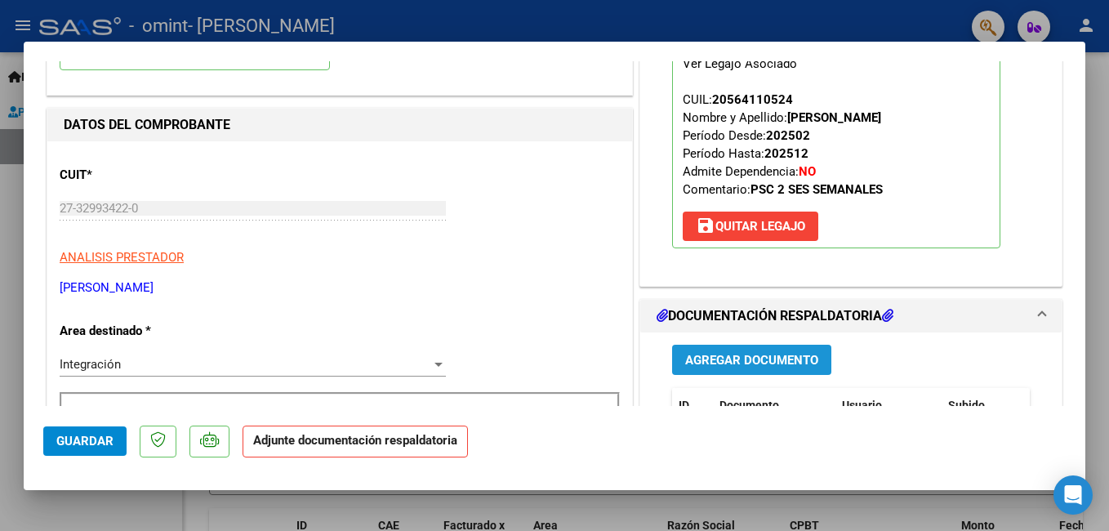
click at [768, 353] on span "Agregar Documento" at bounding box center [751, 360] width 133 height 15
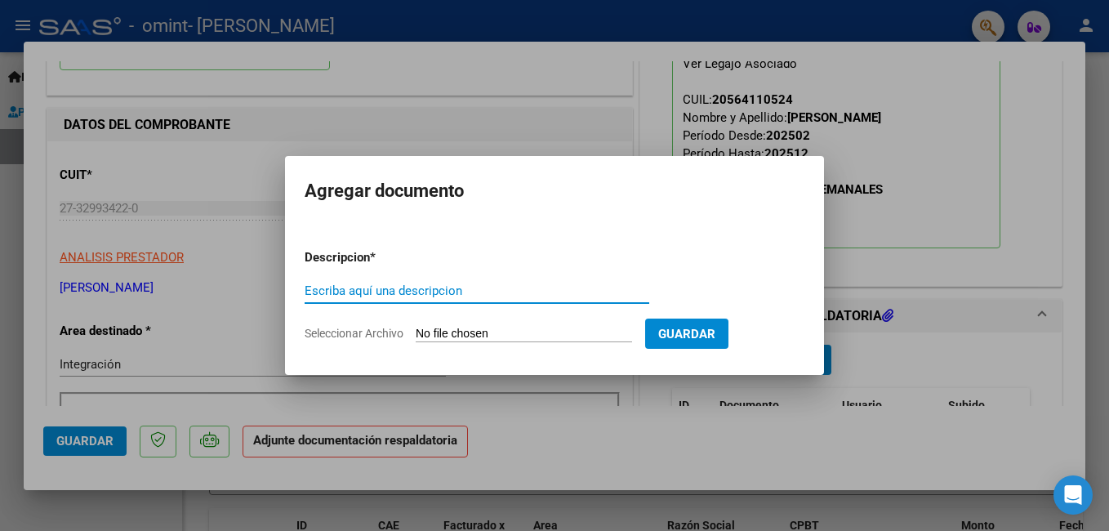
click at [505, 335] on input "Seleccionar Archivo" at bounding box center [524, 335] width 216 height 16
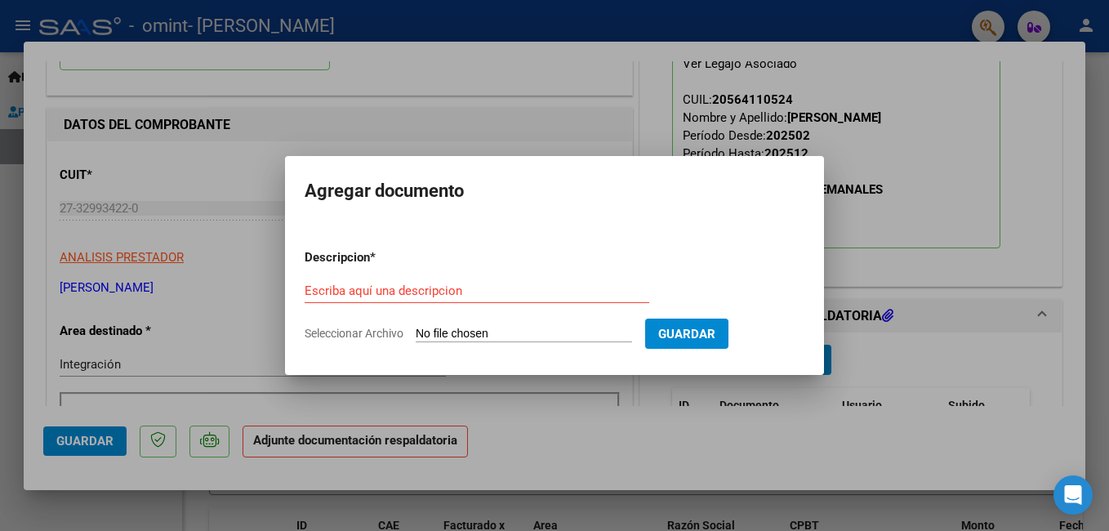
type input "C:\fakepath\planilla de asistencia [PERSON_NAME].pdf"
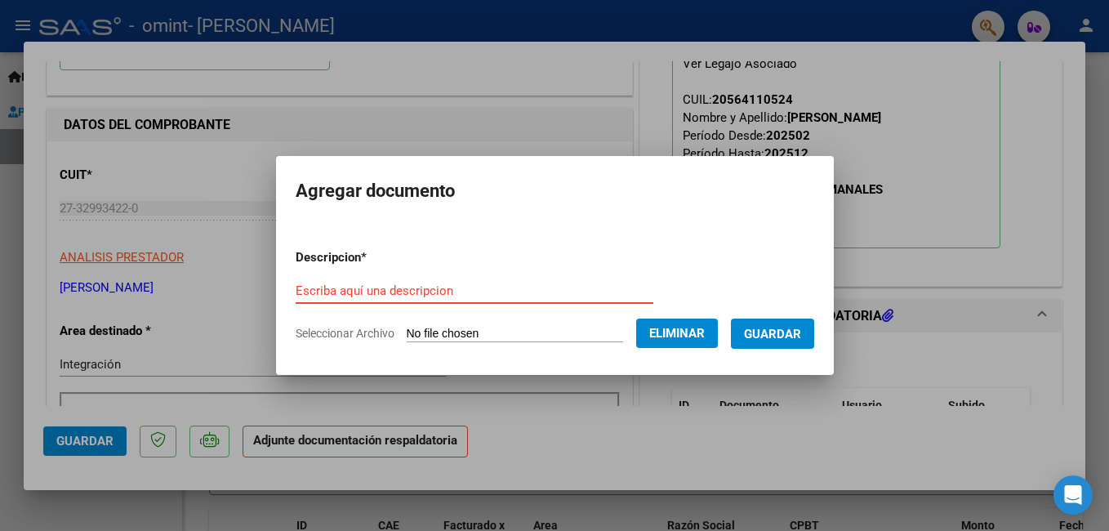
click at [346, 287] on input "Escriba aquí una descripcion" at bounding box center [475, 290] width 358 height 15
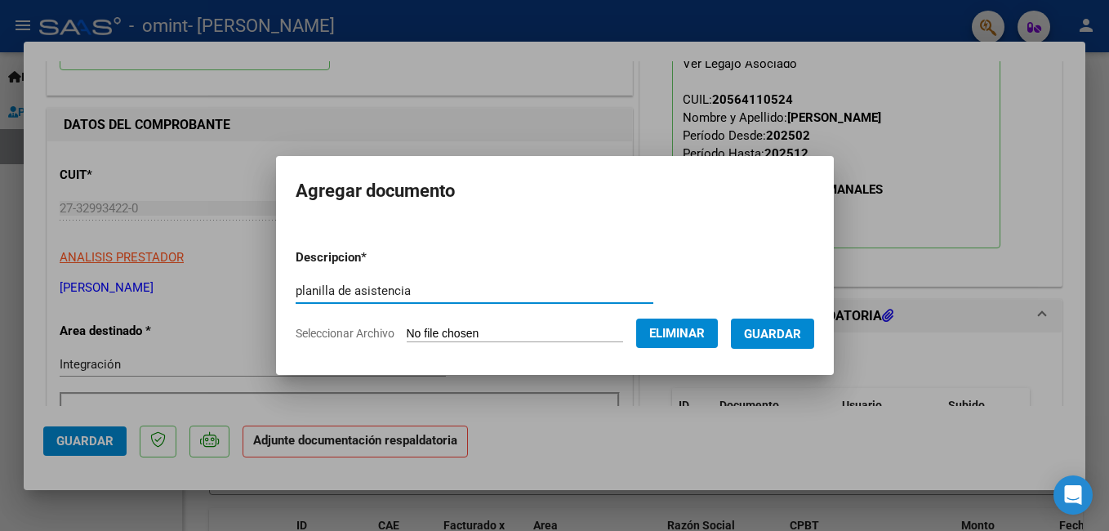
type input "planilla de asistencia"
click at [780, 333] on span "Guardar" at bounding box center [772, 334] width 57 height 15
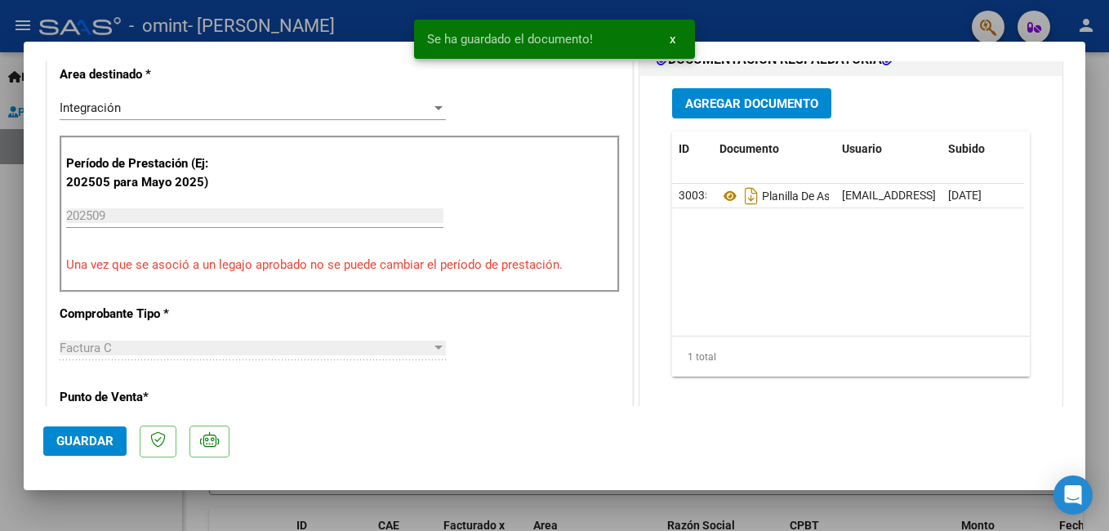
scroll to position [365, 0]
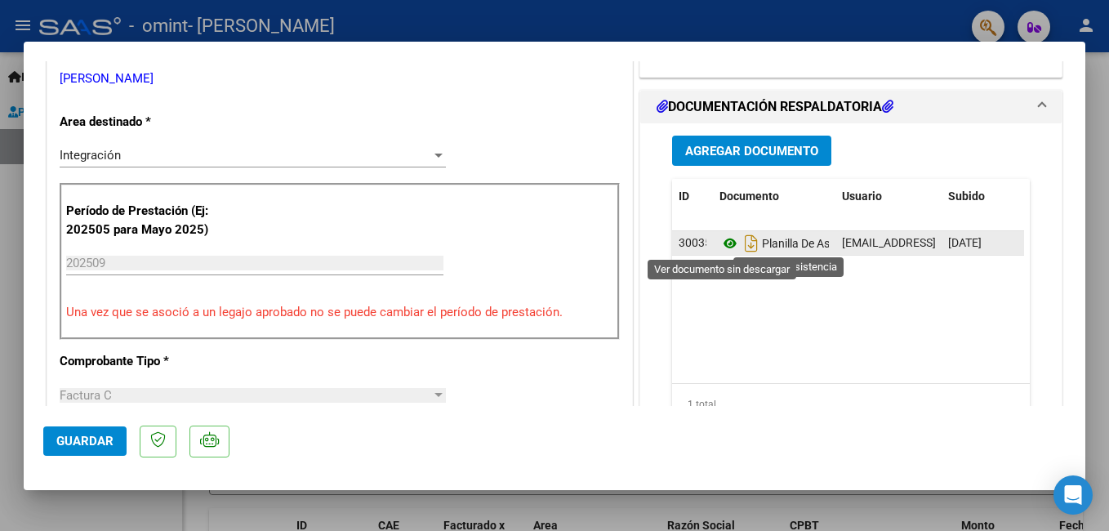
click at [724, 242] on icon at bounding box center [729, 244] width 21 height 20
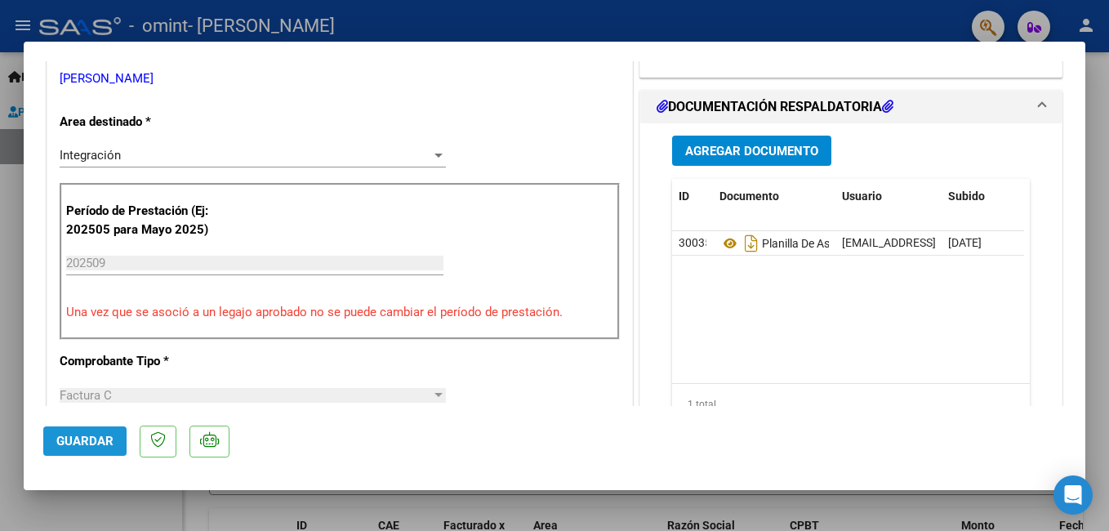
click at [87, 441] on span "Guardar" at bounding box center [84, 441] width 57 height 15
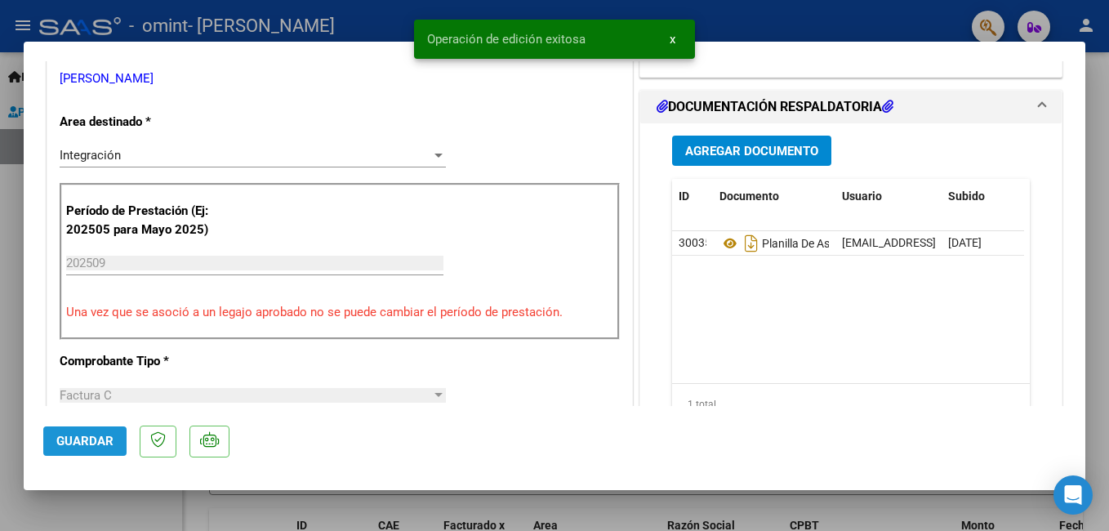
click at [87, 441] on span "Guardar" at bounding box center [84, 441] width 57 height 15
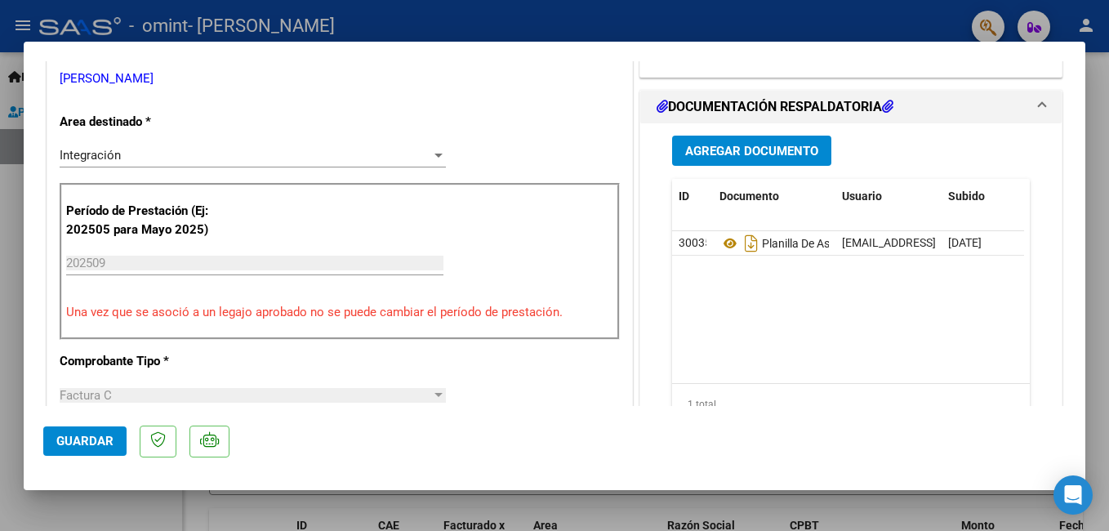
type input "$ 0,00"
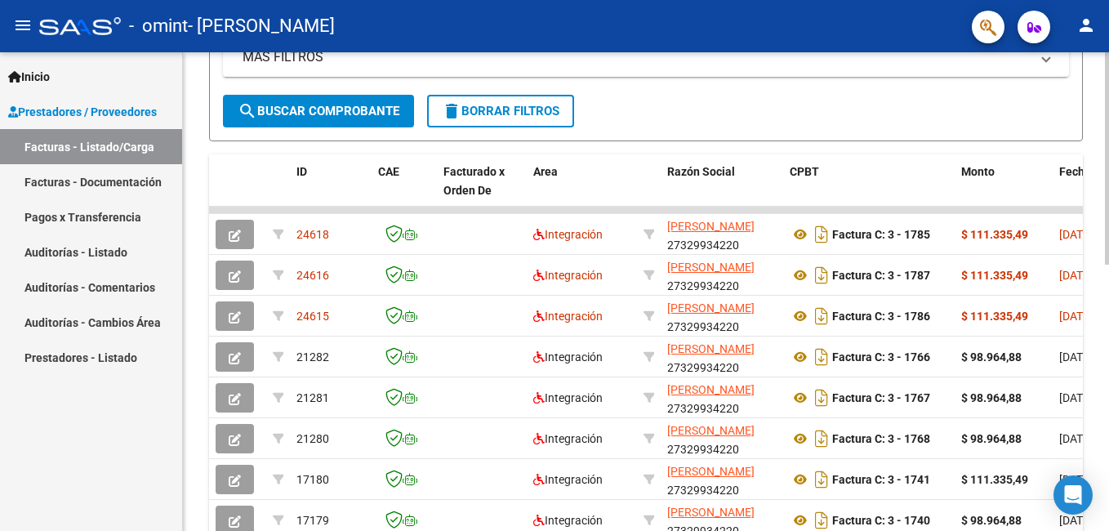
scroll to position [401, 0]
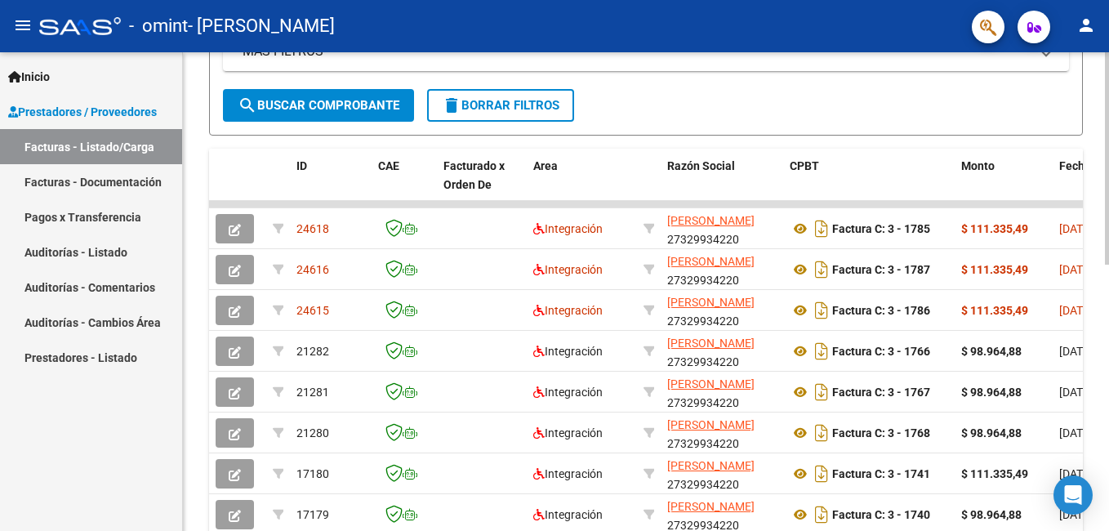
click at [1108, 341] on html "menu - omint - [PERSON_NAME] person Inicio Instructivos Contacto OS Prestadores…" at bounding box center [554, 265] width 1109 height 531
